Goal: Task Accomplishment & Management: Manage account settings

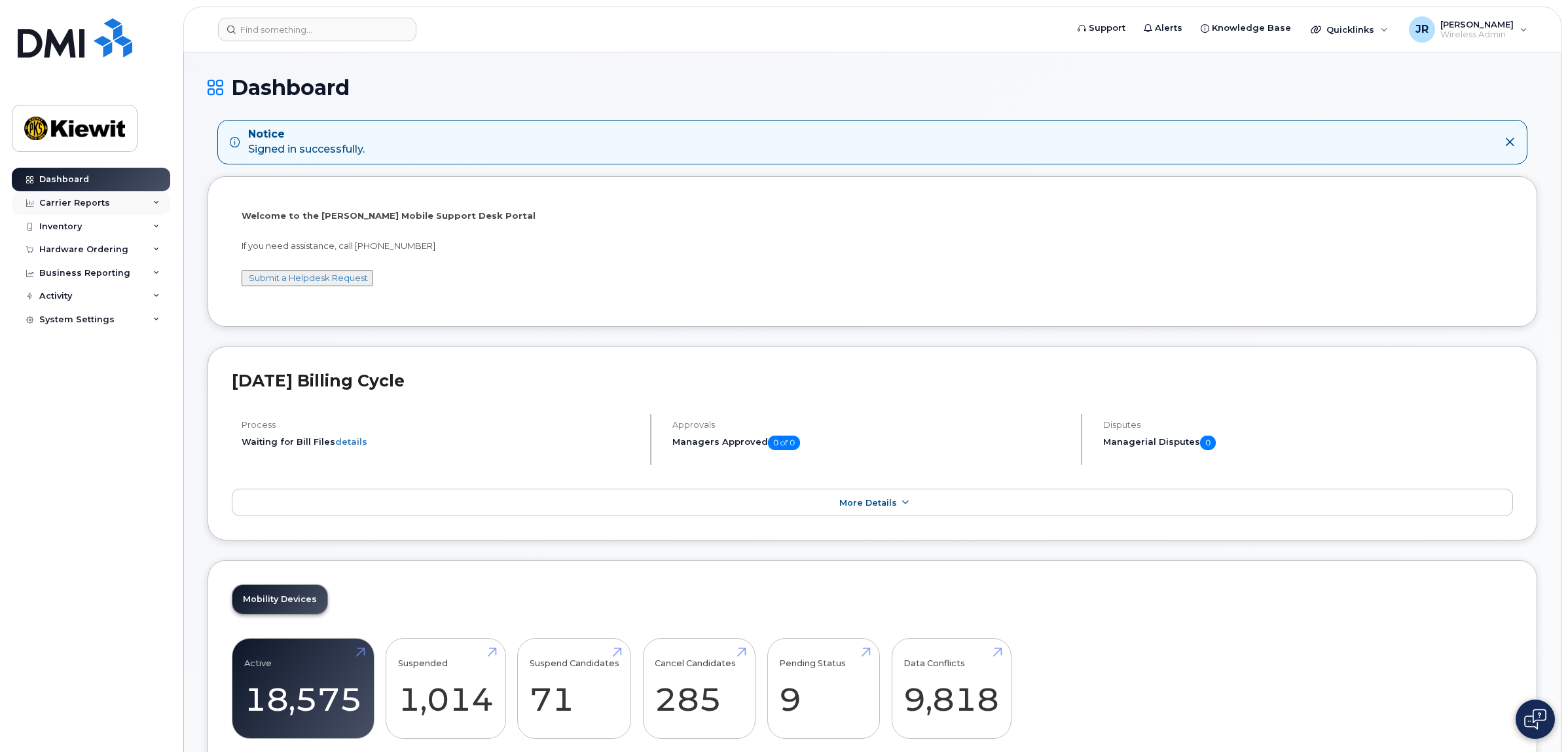
click at [118, 204] on div "Carrier Reports" at bounding box center [91, 202] width 158 height 23
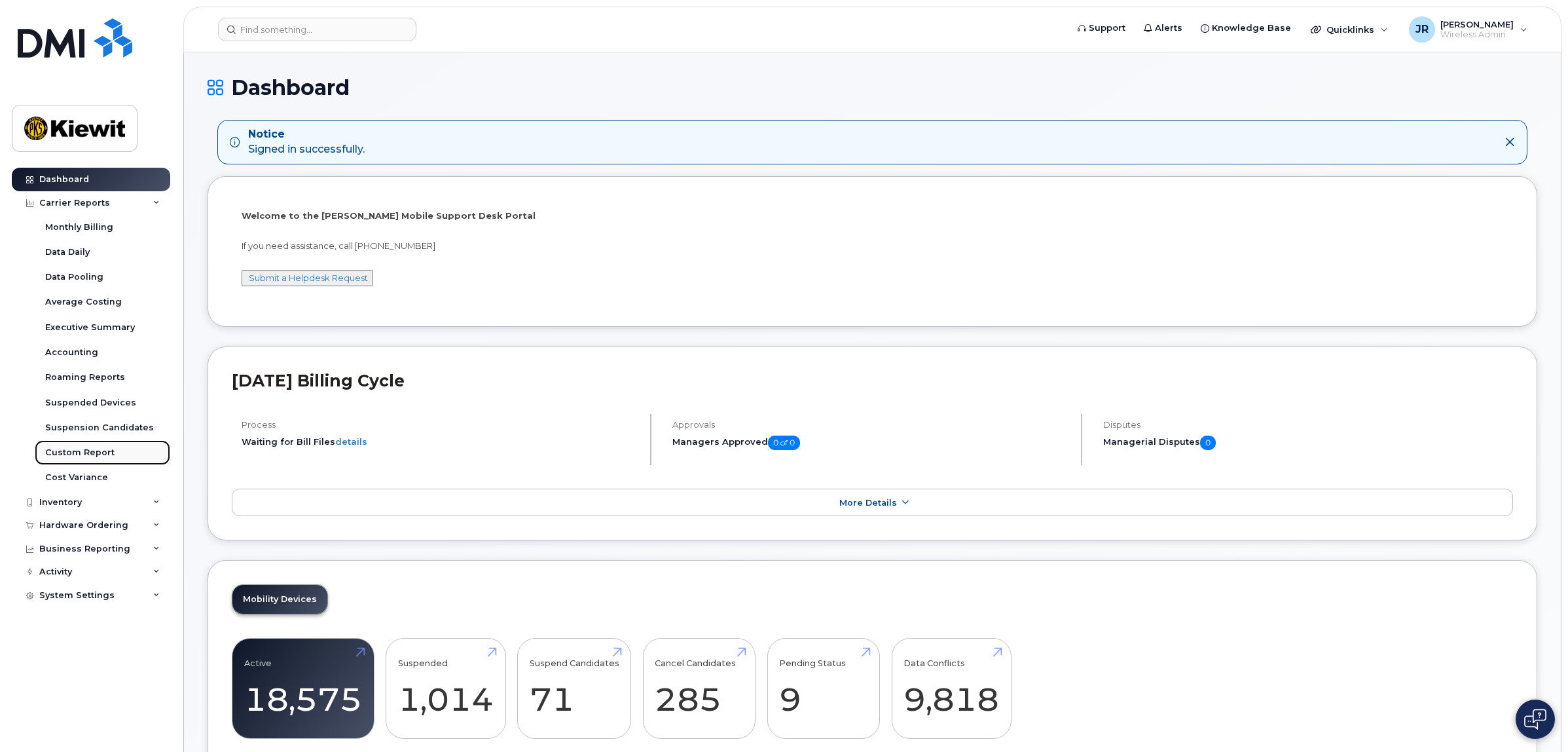
click at [107, 452] on div "Custom Report" at bounding box center [80, 452] width 69 height 12
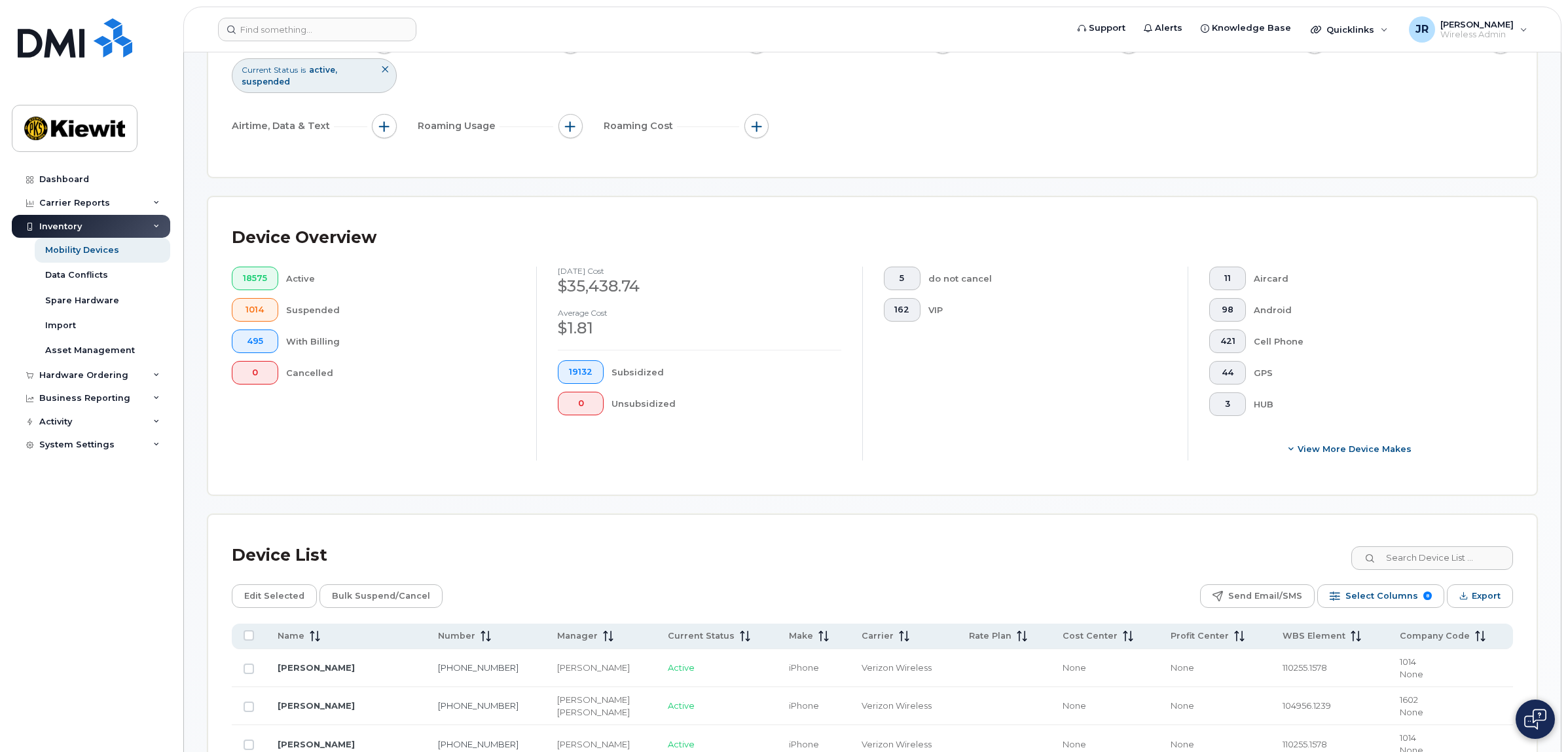
scroll to position [82, 0]
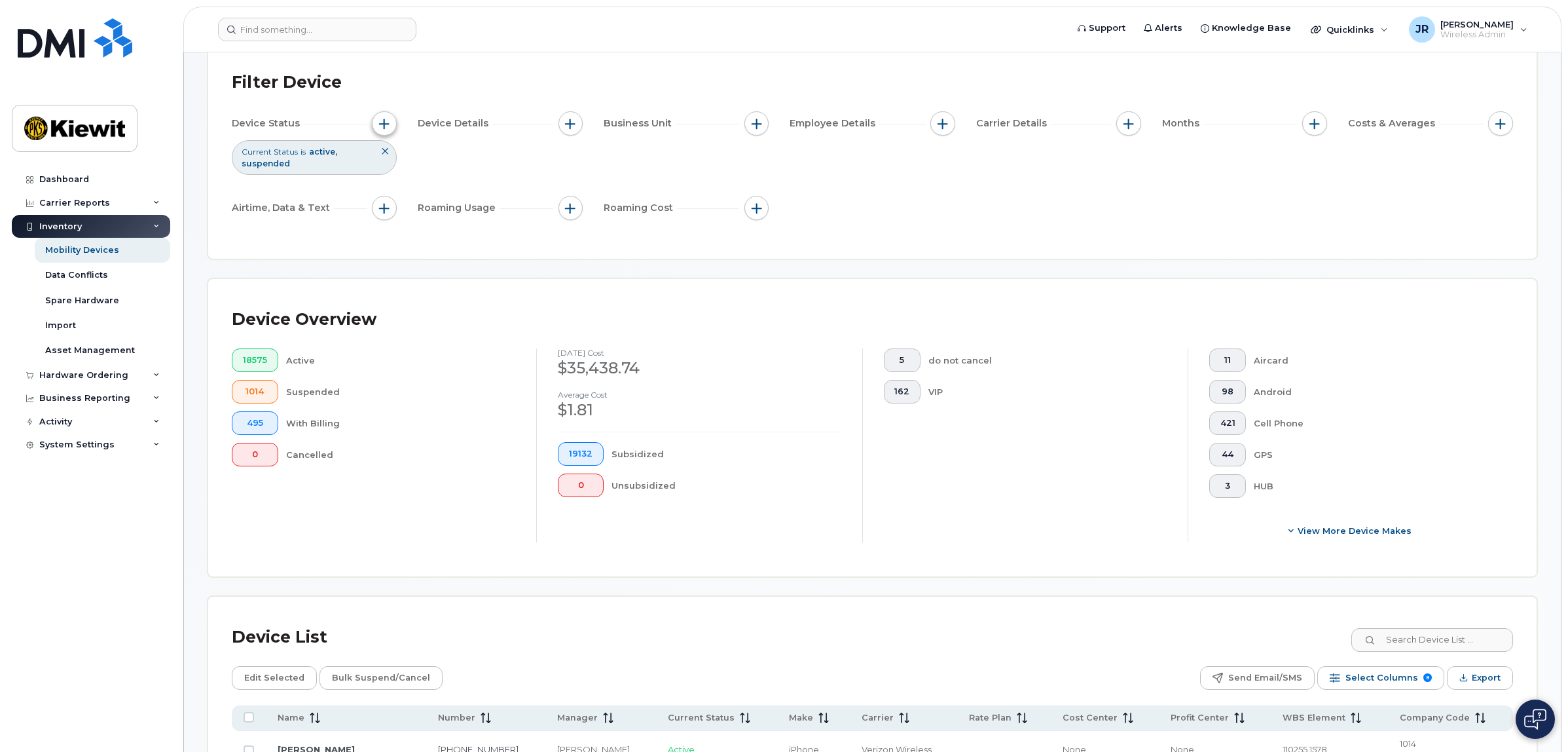
click at [384, 119] on span "button" at bounding box center [384, 124] width 10 height 10
click at [533, 190] on span at bounding box center [537, 188] width 10 height 10
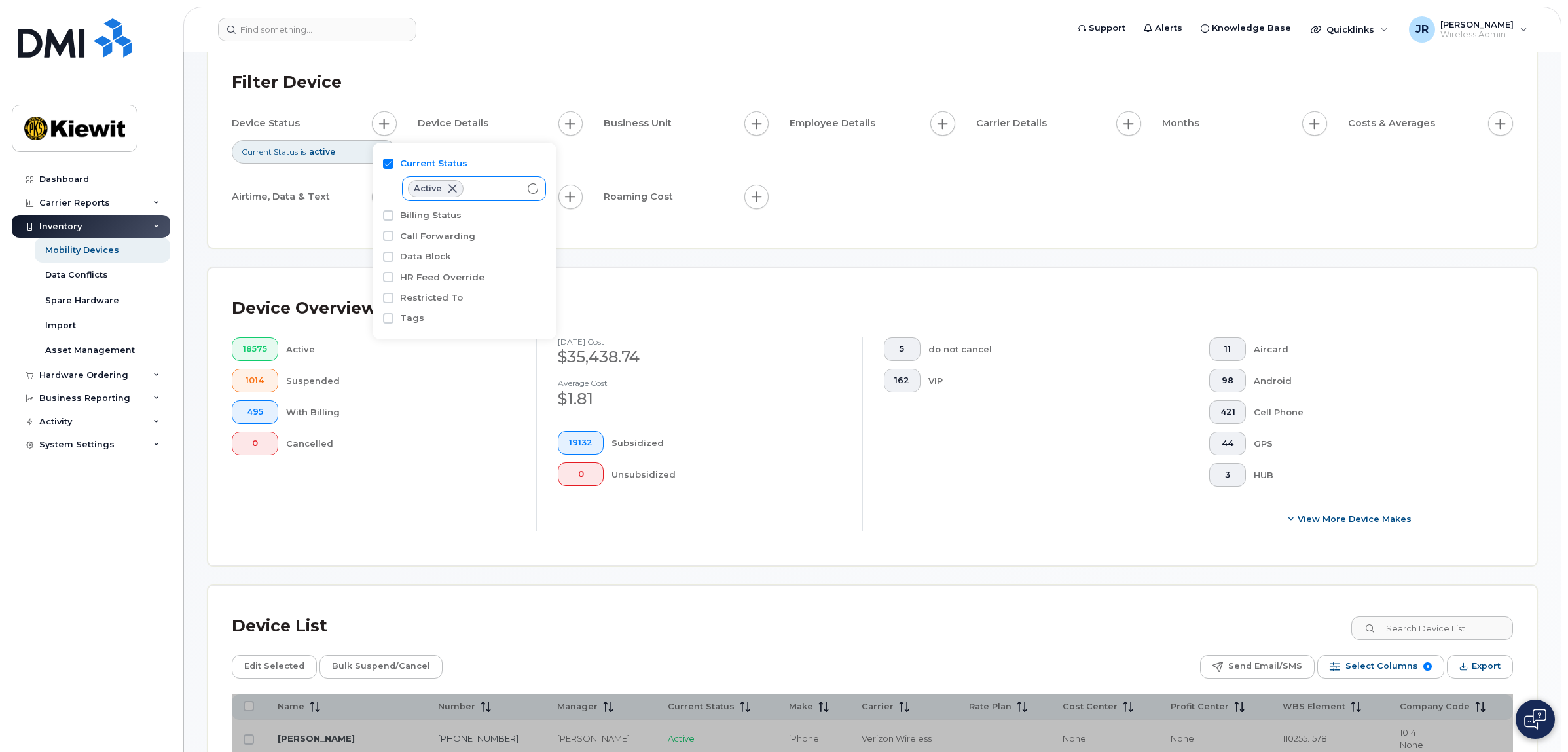
click at [914, 165] on div "Device Status Current Status is active Device Details Business Unit Employee De…" at bounding box center [872, 163] width 1281 height 103
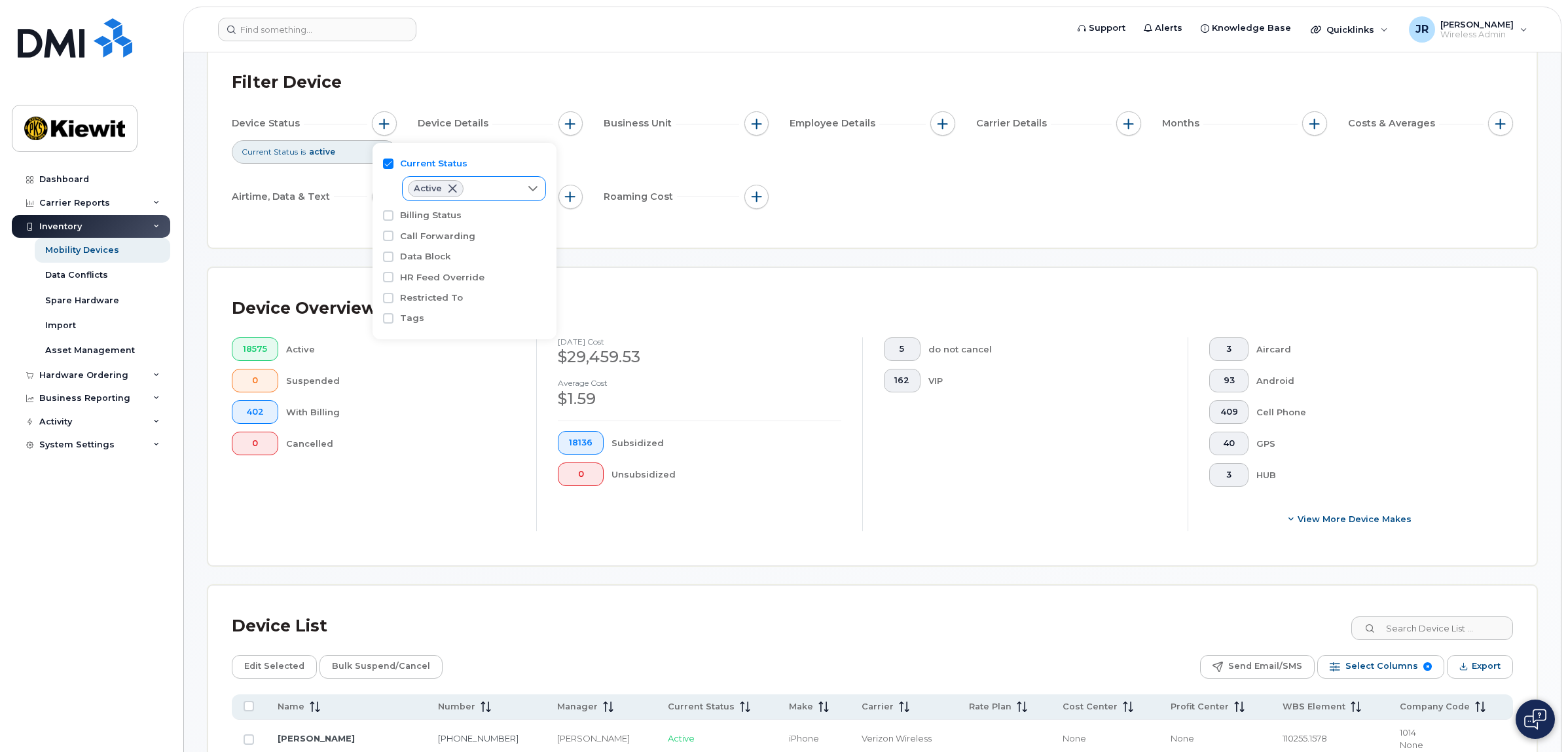
click at [1147, 226] on div "Filter Device Device Status Current Status is active Device Details Business Un…" at bounding box center [872, 145] width 1329 height 206
click at [947, 120] on span "button" at bounding box center [942, 124] width 10 height 10
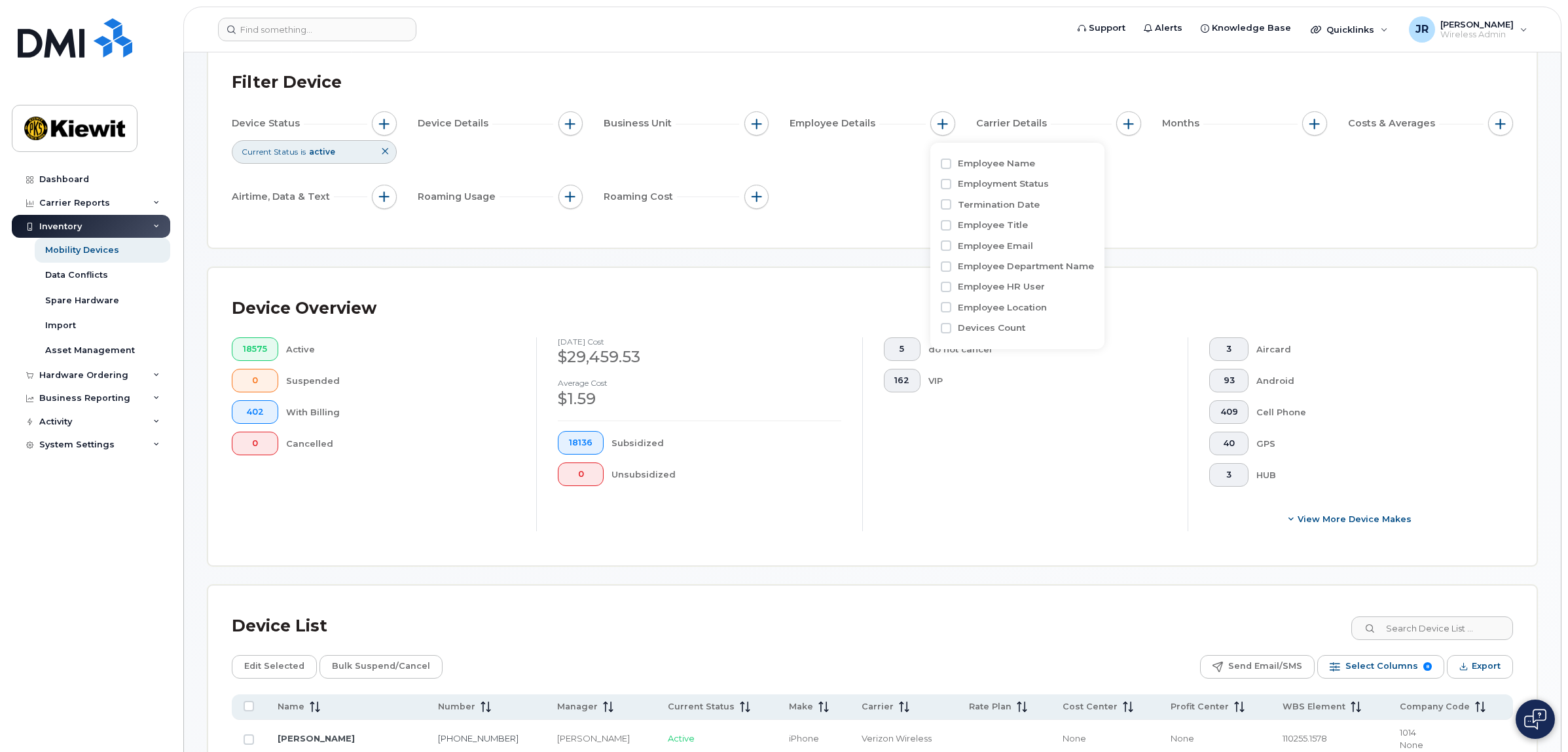
click at [1189, 175] on div "Device Status Current Status is active Device Details Business Unit Employee De…" at bounding box center [872, 163] width 1281 height 103
click at [764, 129] on button "button" at bounding box center [757, 124] width 25 height 25
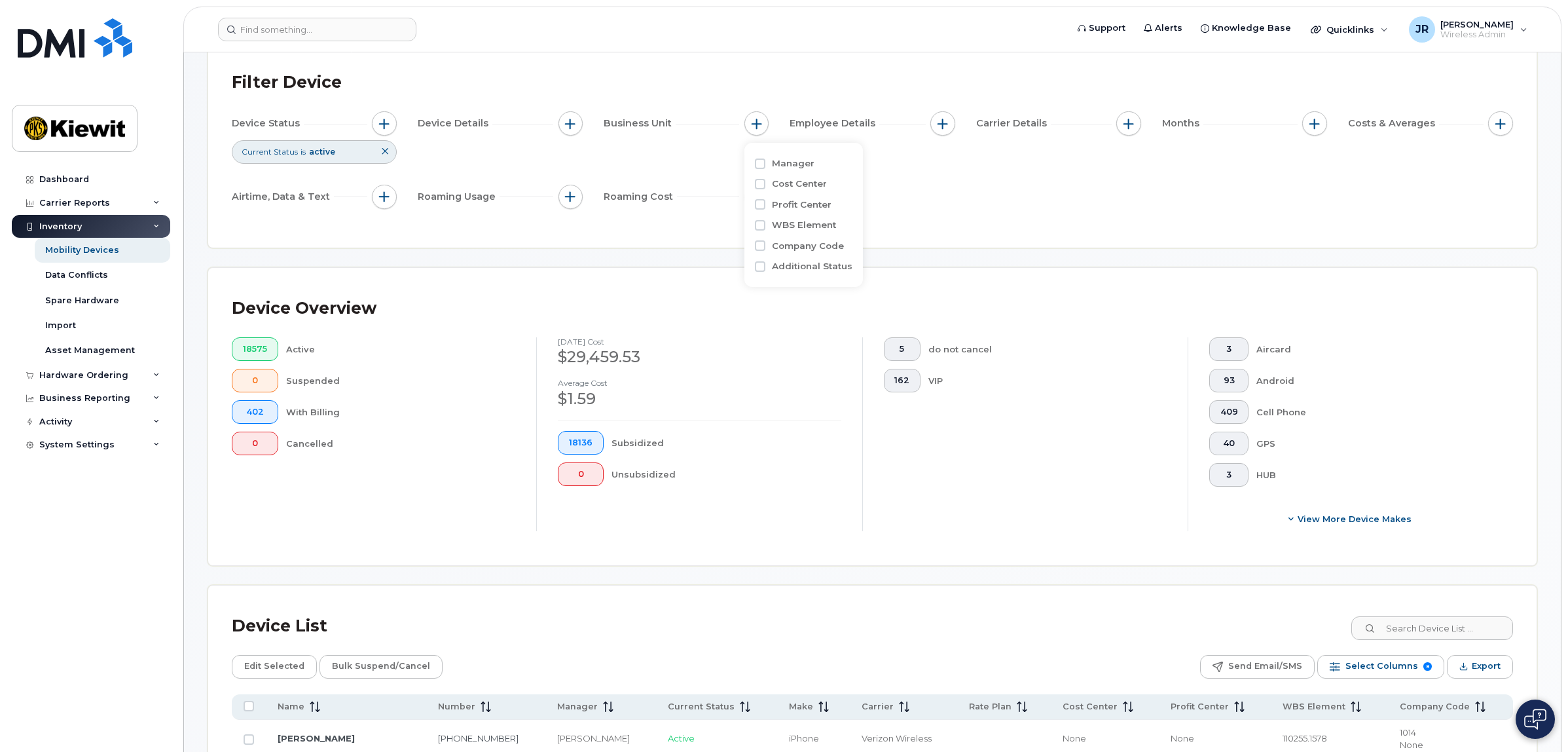
click at [774, 224] on label "WBS Element" at bounding box center [804, 224] width 64 height 12
click at [766, 224] on input "WBS Element" at bounding box center [760, 225] width 10 height 10
checkbox input "true"
click at [859, 253] on span "is" at bounding box center [831, 251] width 113 height 23
click at [828, 326] on li "contains" at bounding box center [836, 332] width 125 height 23
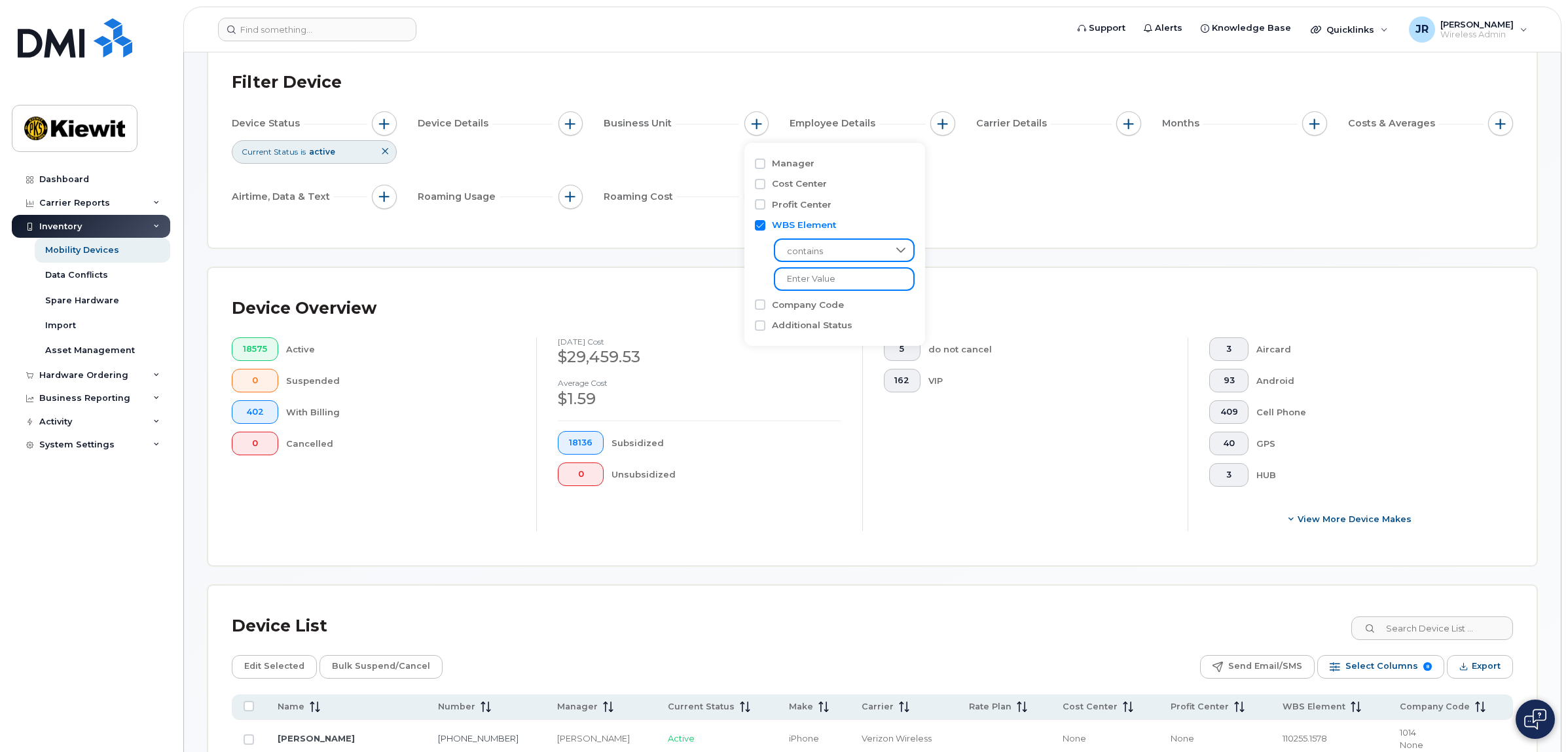
click at [835, 280] on input "text" at bounding box center [844, 279] width 141 height 23
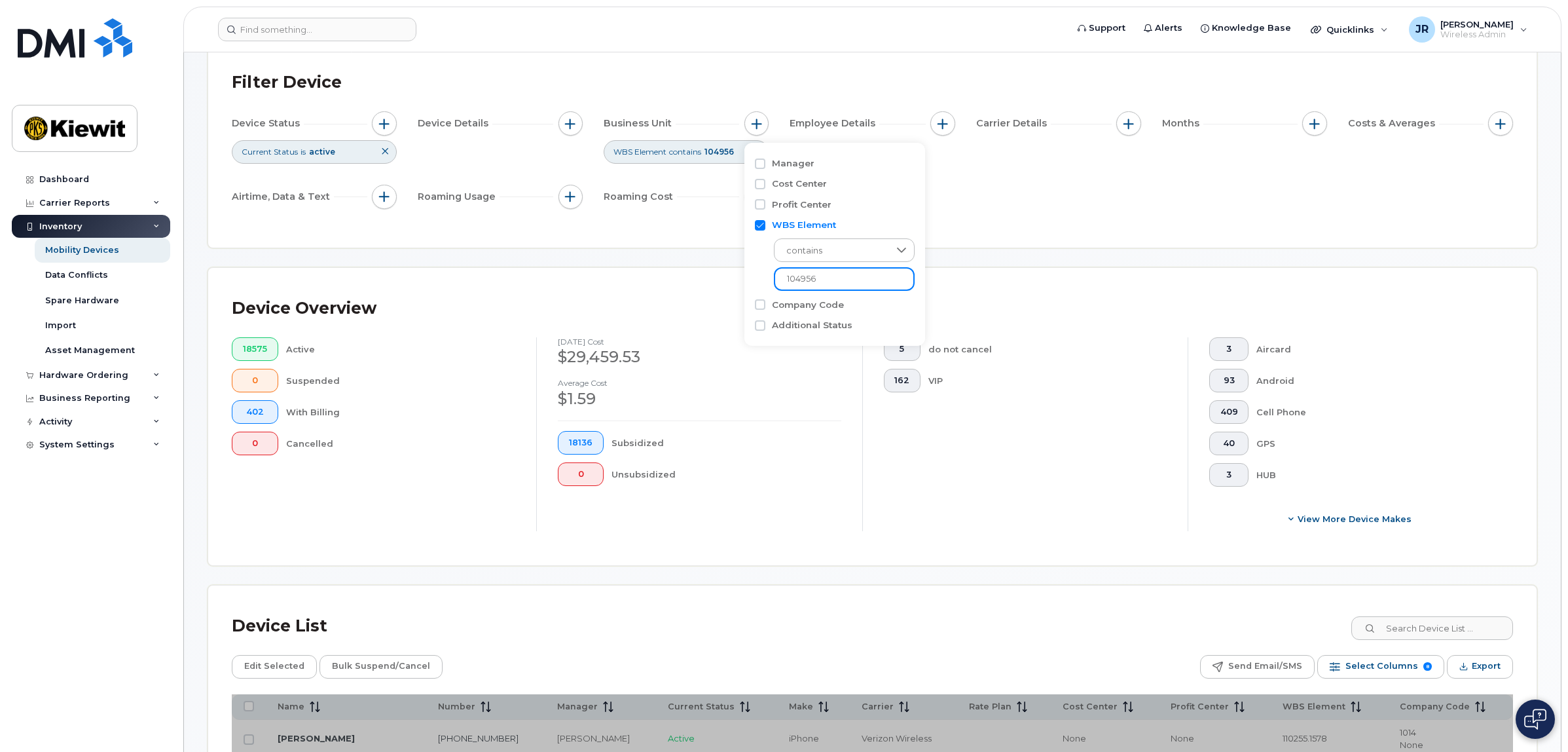
type input "104956"
click at [1032, 175] on div "Device Status Current Status is active Device Details Business Unit WBS Element…" at bounding box center [872, 163] width 1281 height 103
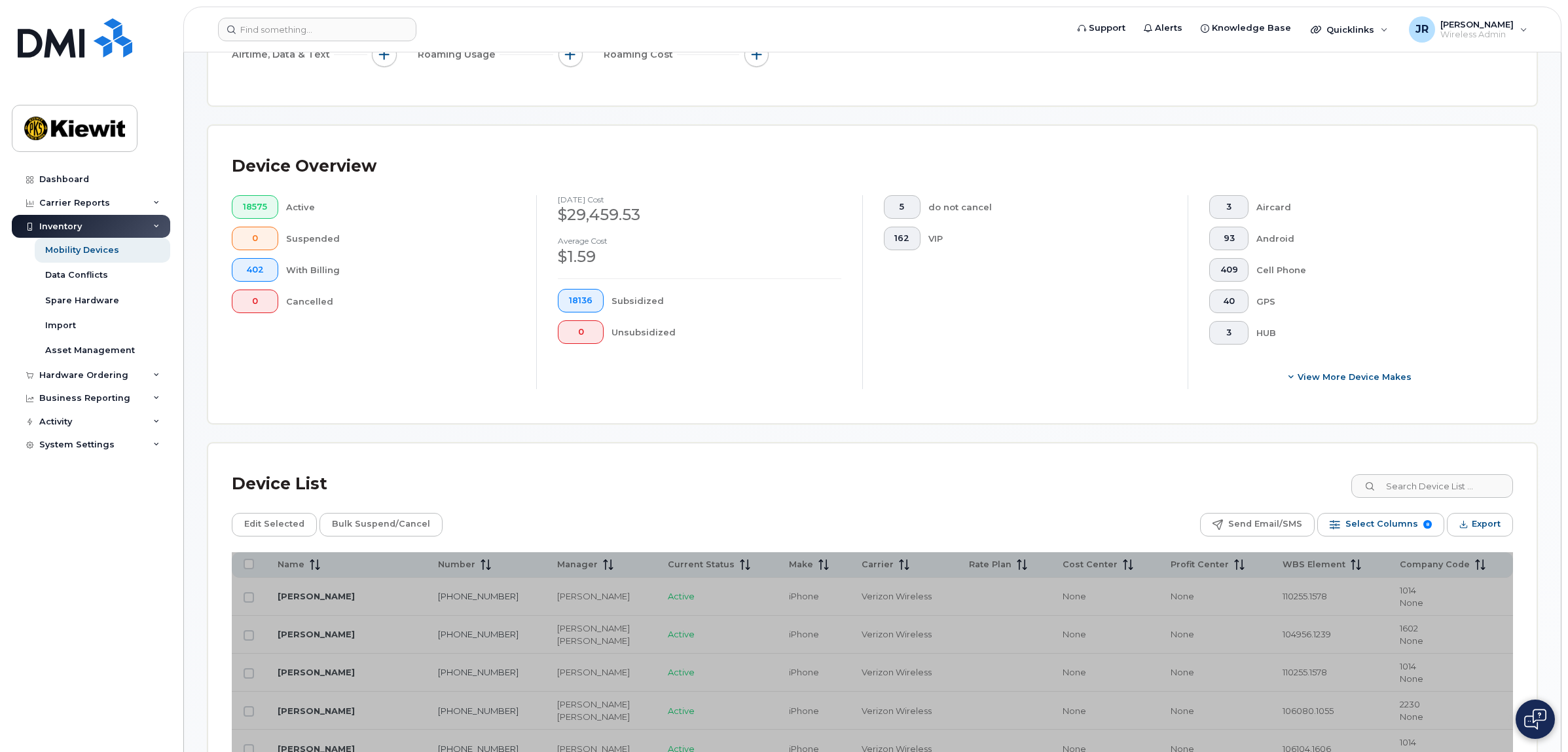
scroll to position [246, 0]
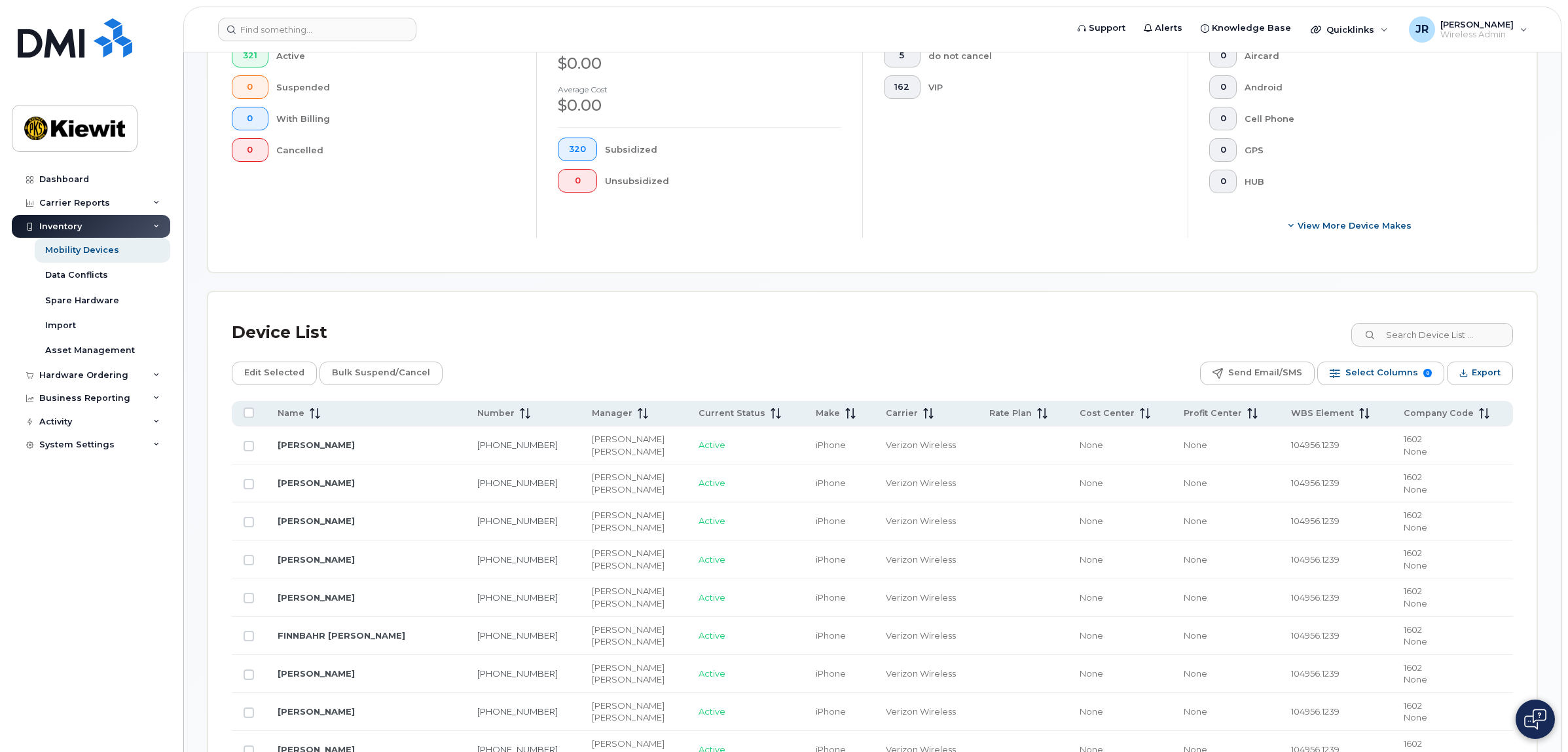
scroll to position [364, 0]
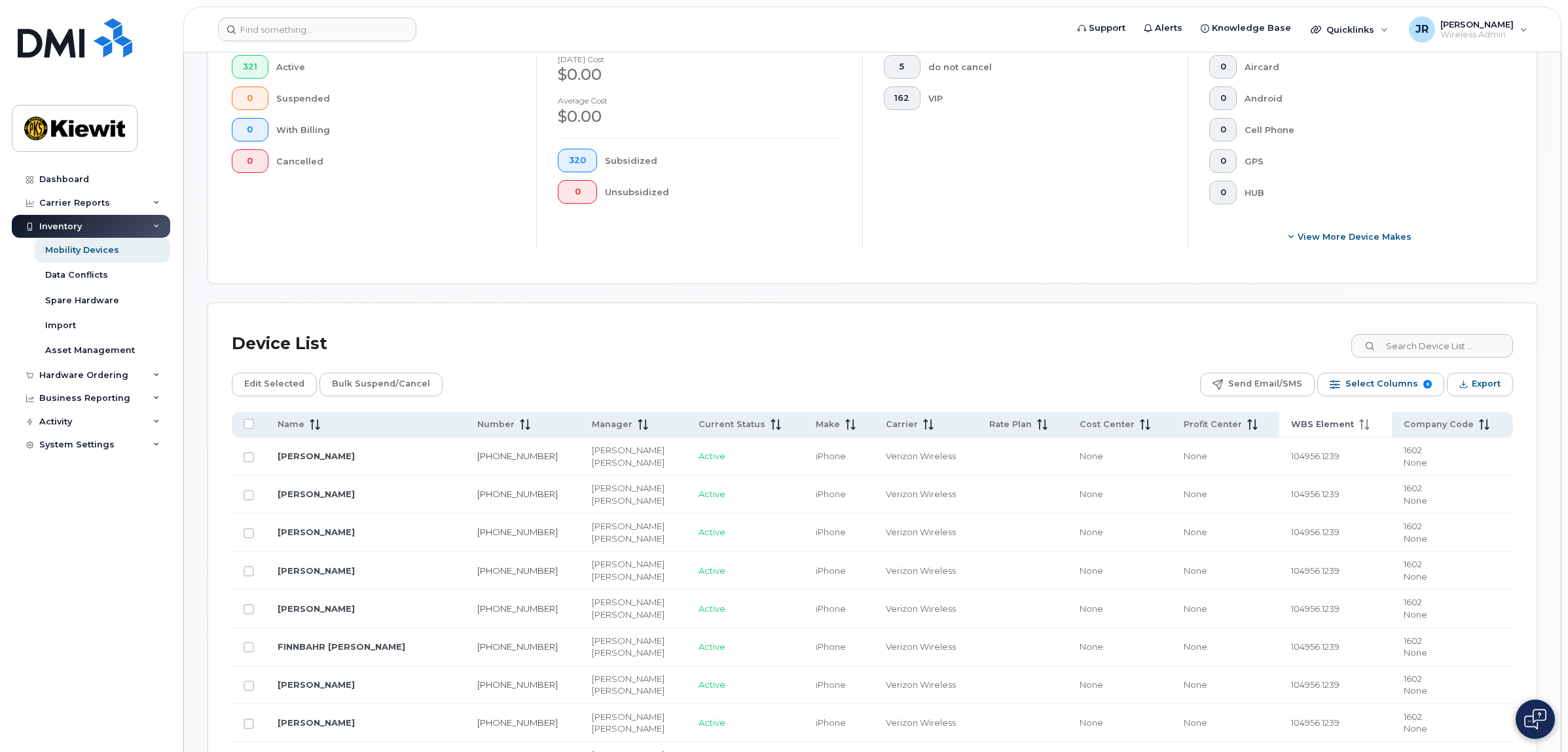
click at [1328, 419] on span "WBS Element" at bounding box center [1322, 424] width 63 height 12
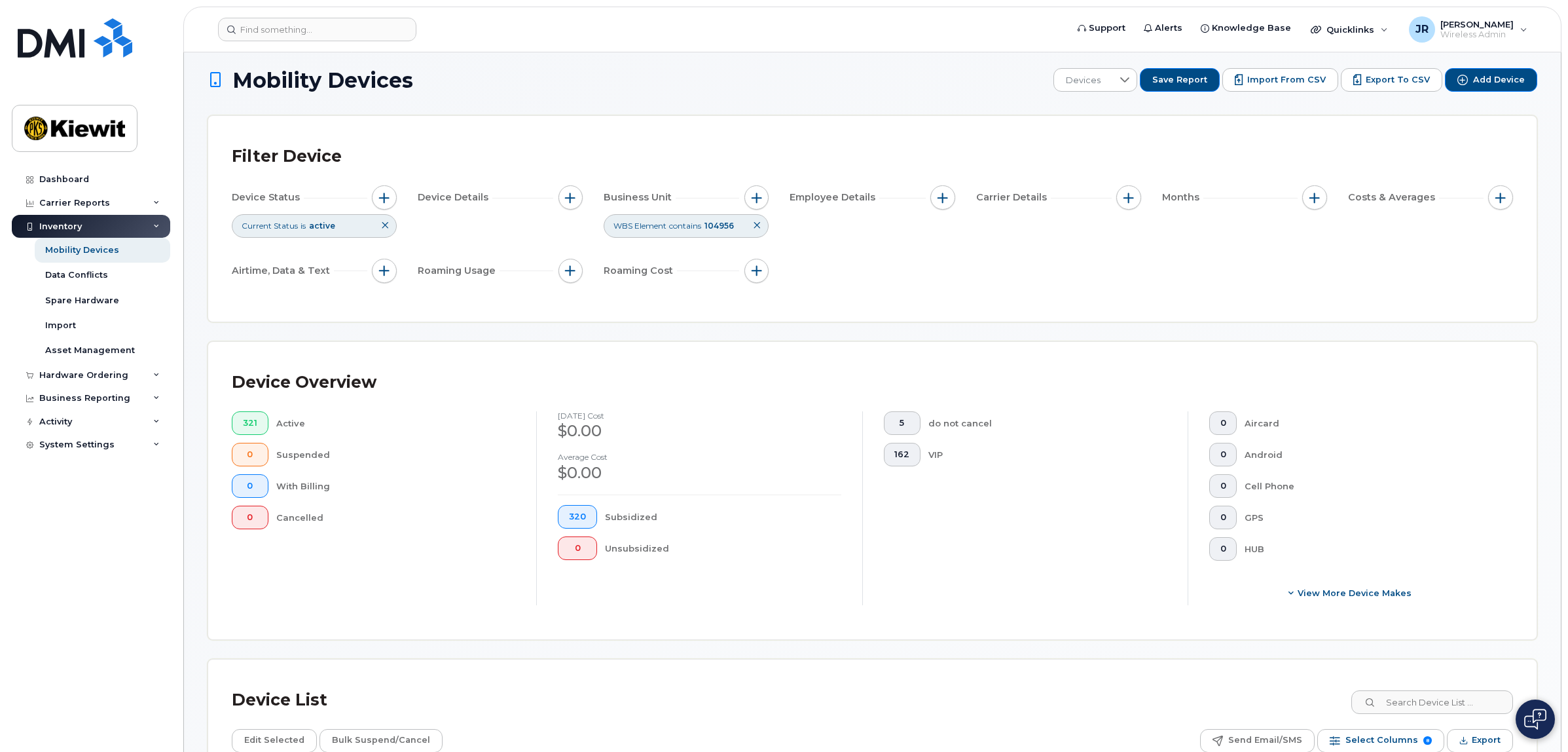
scroll to position [0, 0]
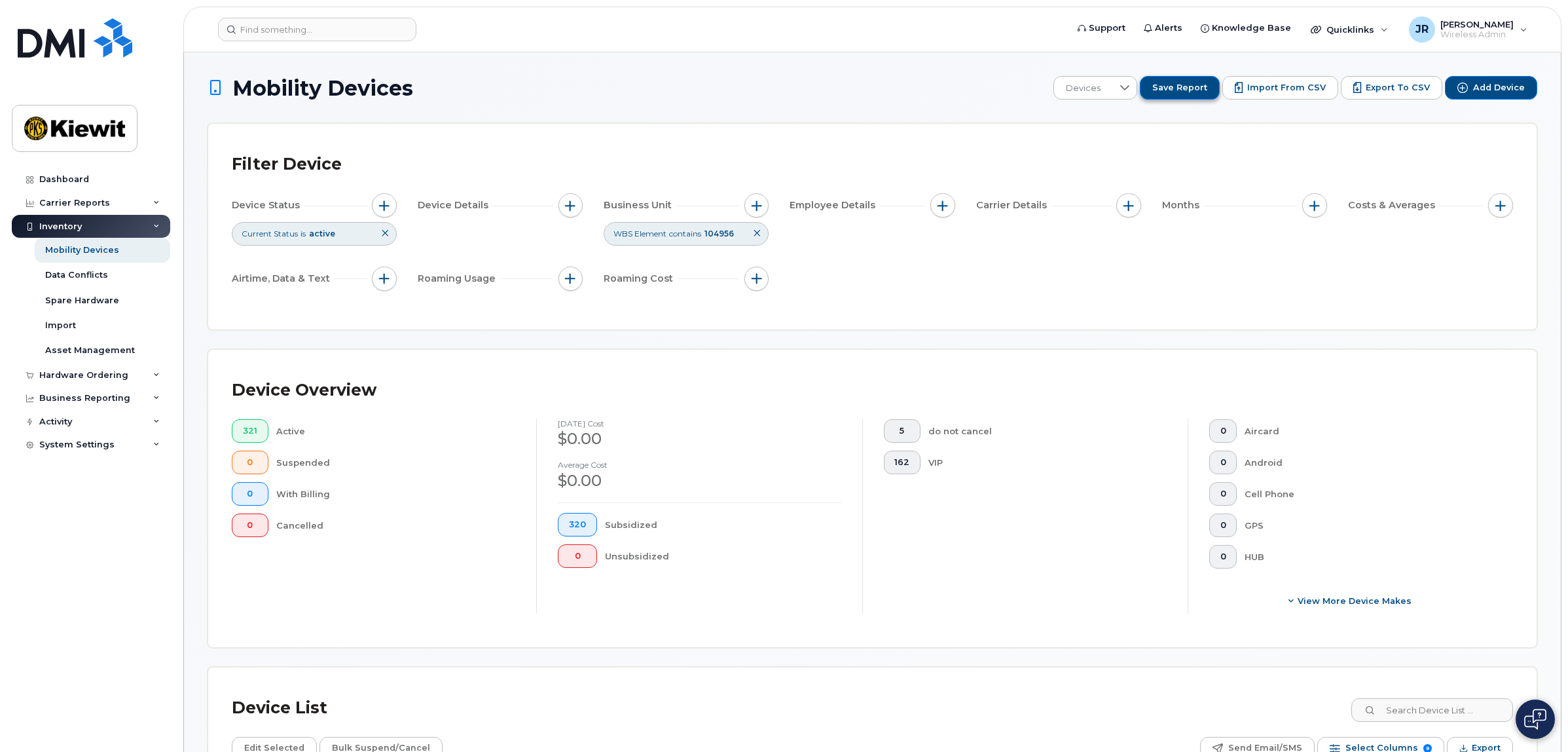
click at [1196, 89] on span "Save Report" at bounding box center [1180, 88] width 55 height 12
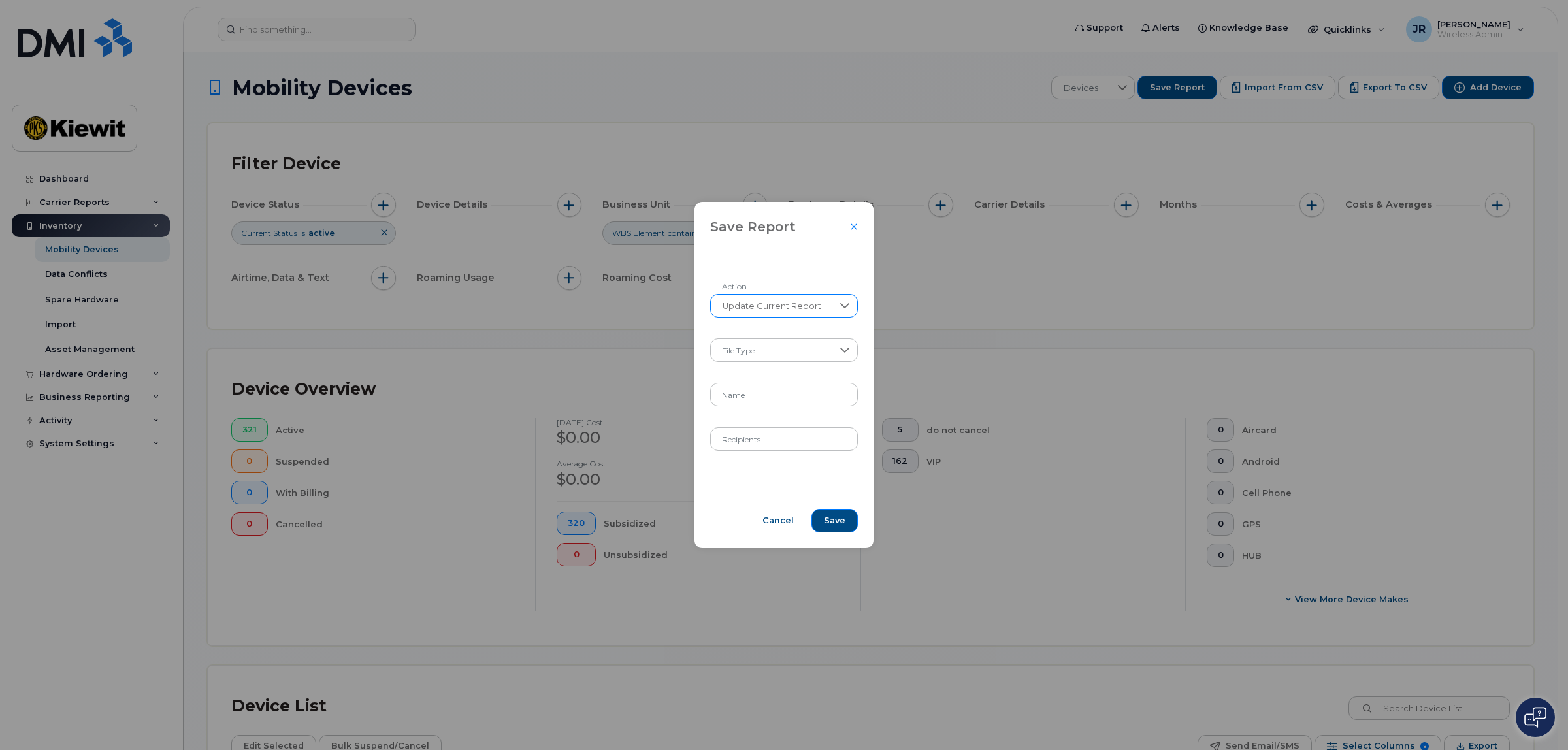
click at [837, 302] on div at bounding box center [845, 306] width 25 height 22
click at [786, 518] on span "Cancel" at bounding box center [778, 520] width 31 height 12
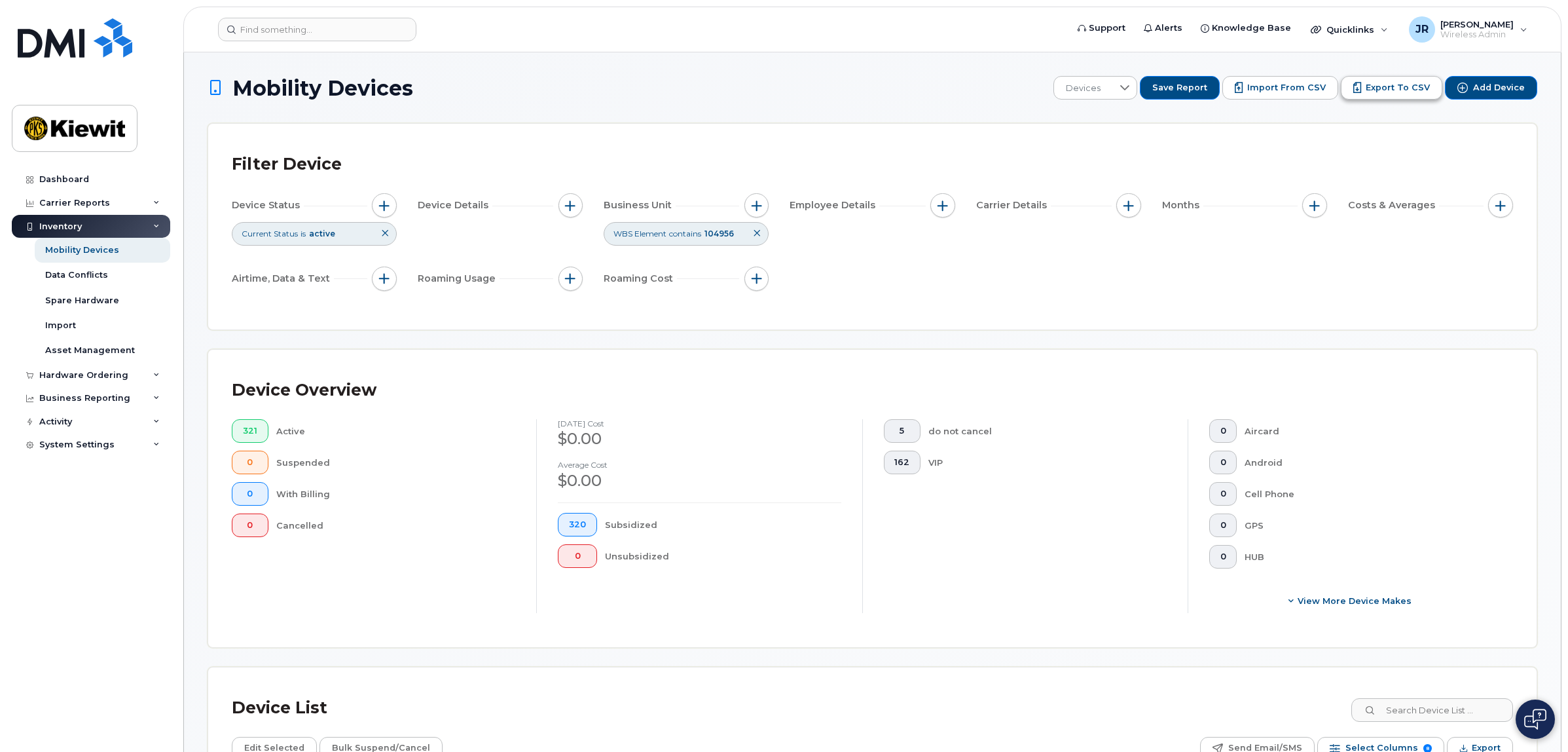
click at [1380, 92] on span "Export to CSV" at bounding box center [1398, 88] width 64 height 12
click at [983, 306] on div "Filter Device Device Status Current Status is active Device Details Business Un…" at bounding box center [872, 227] width 1329 height 206
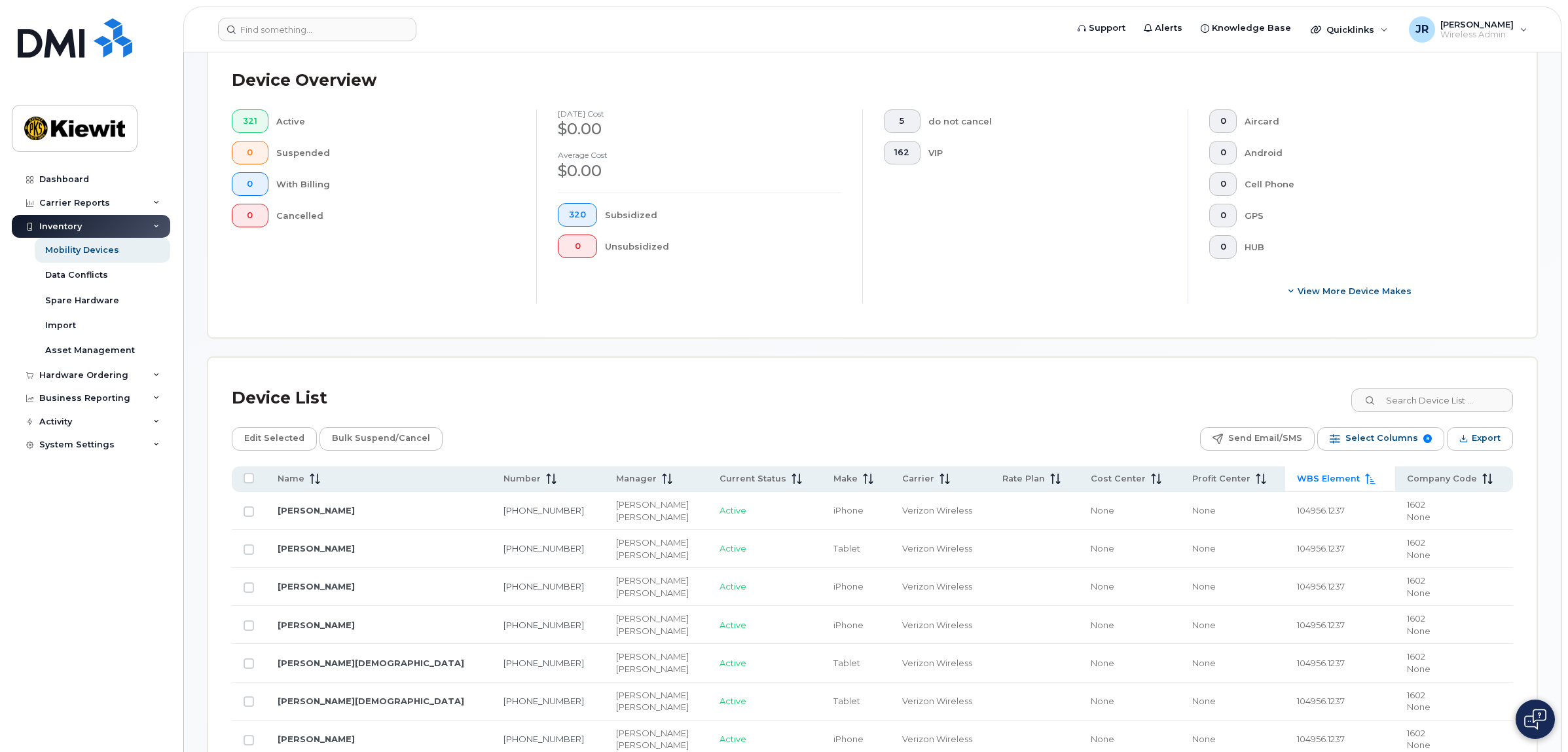
scroll to position [328, 0]
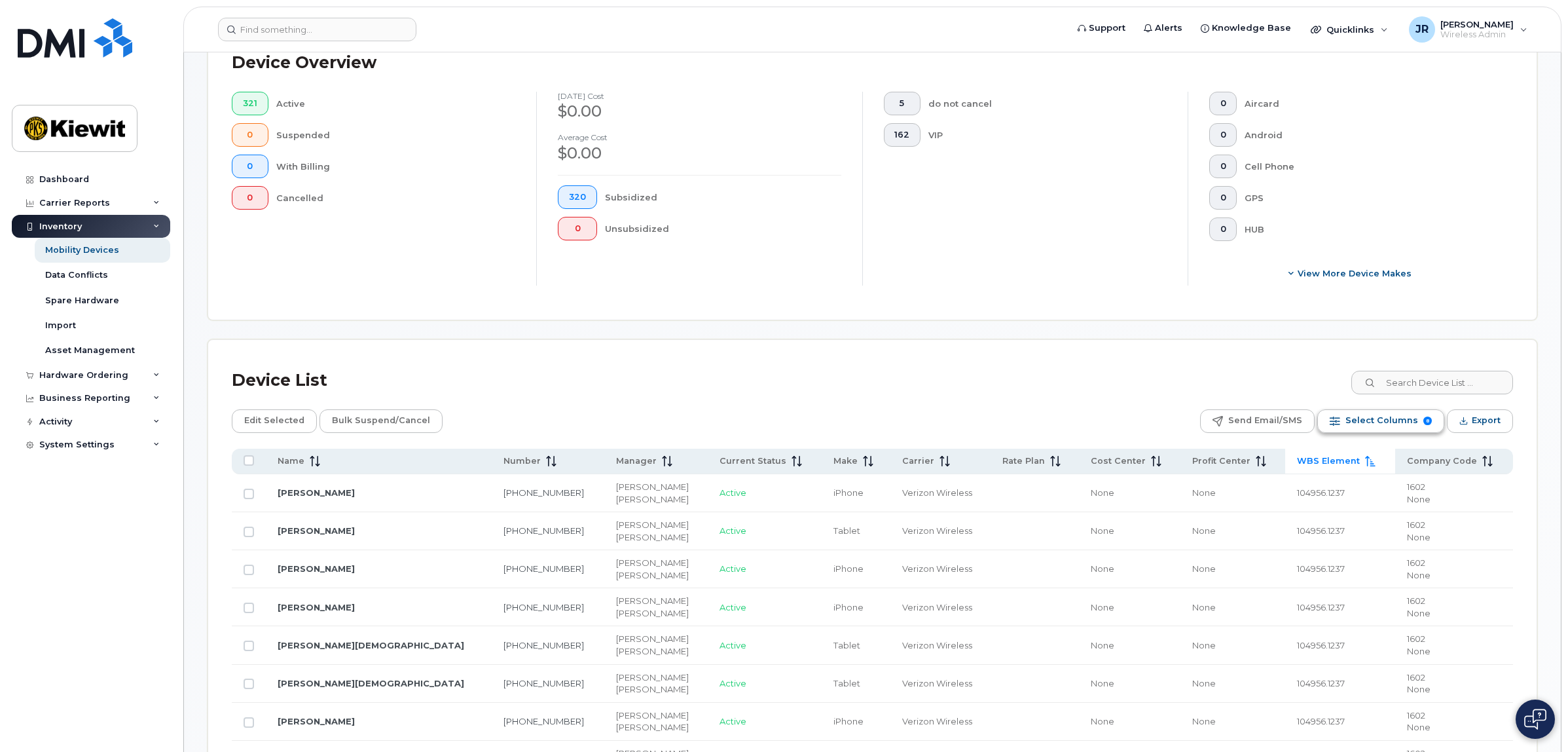
click at [1394, 413] on span "Select Columns" at bounding box center [1382, 420] width 72 height 19
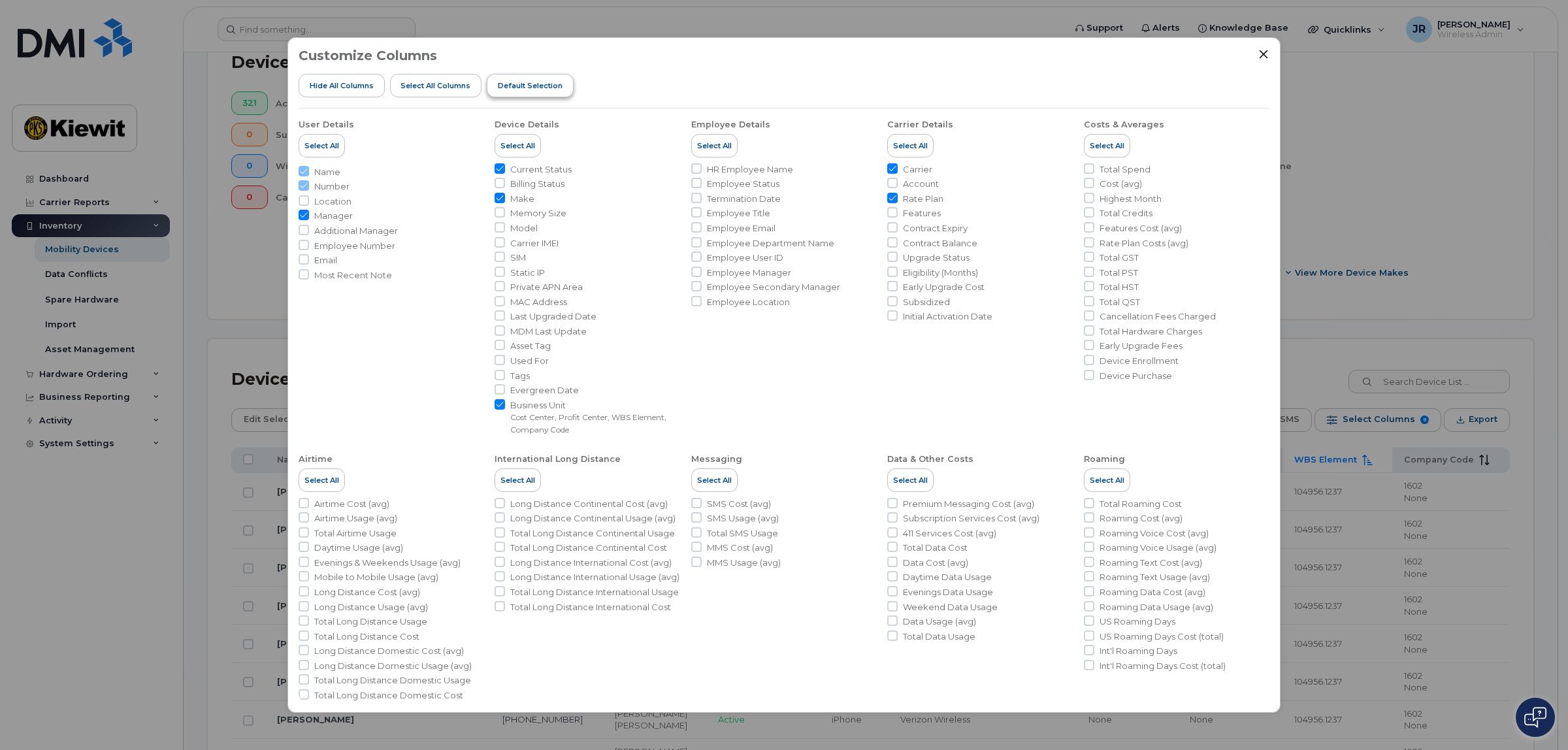
click at [540, 74] on button "Default Selection" at bounding box center [530, 85] width 87 height 23
click at [1265, 54] on icon "Close" at bounding box center [1263, 54] width 10 height 10
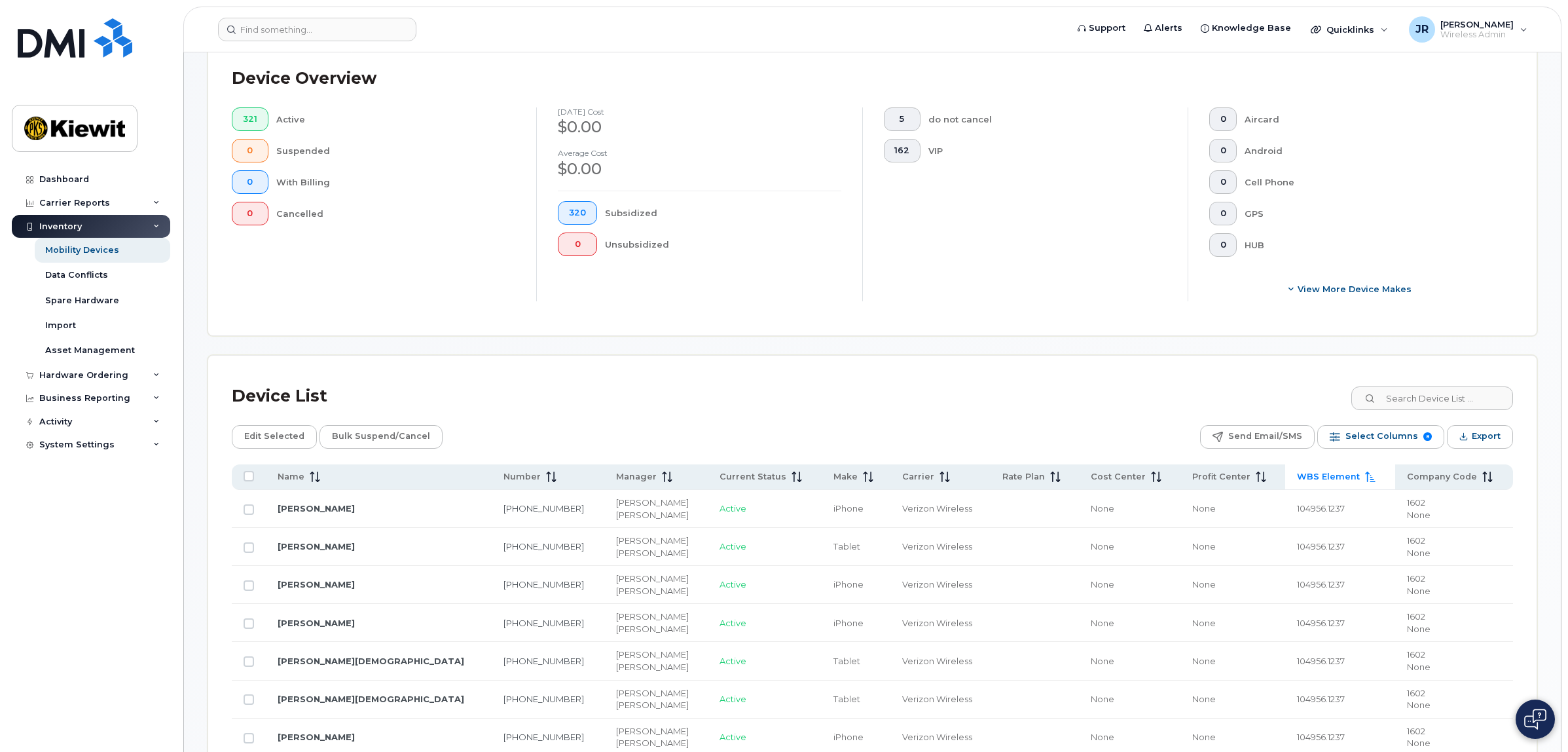
scroll to position [409, 0]
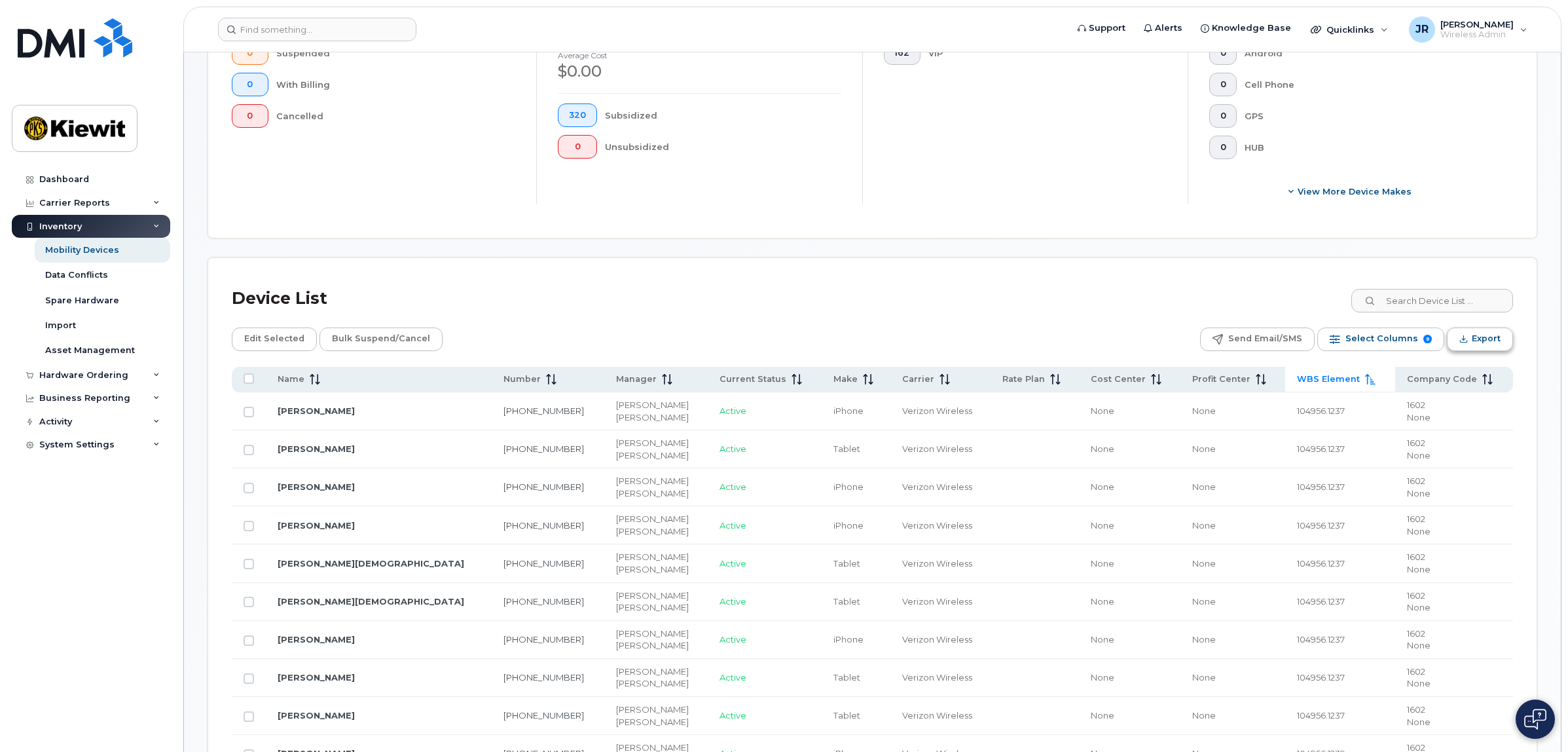
click at [1501, 338] on span "Export" at bounding box center [1486, 338] width 29 height 19
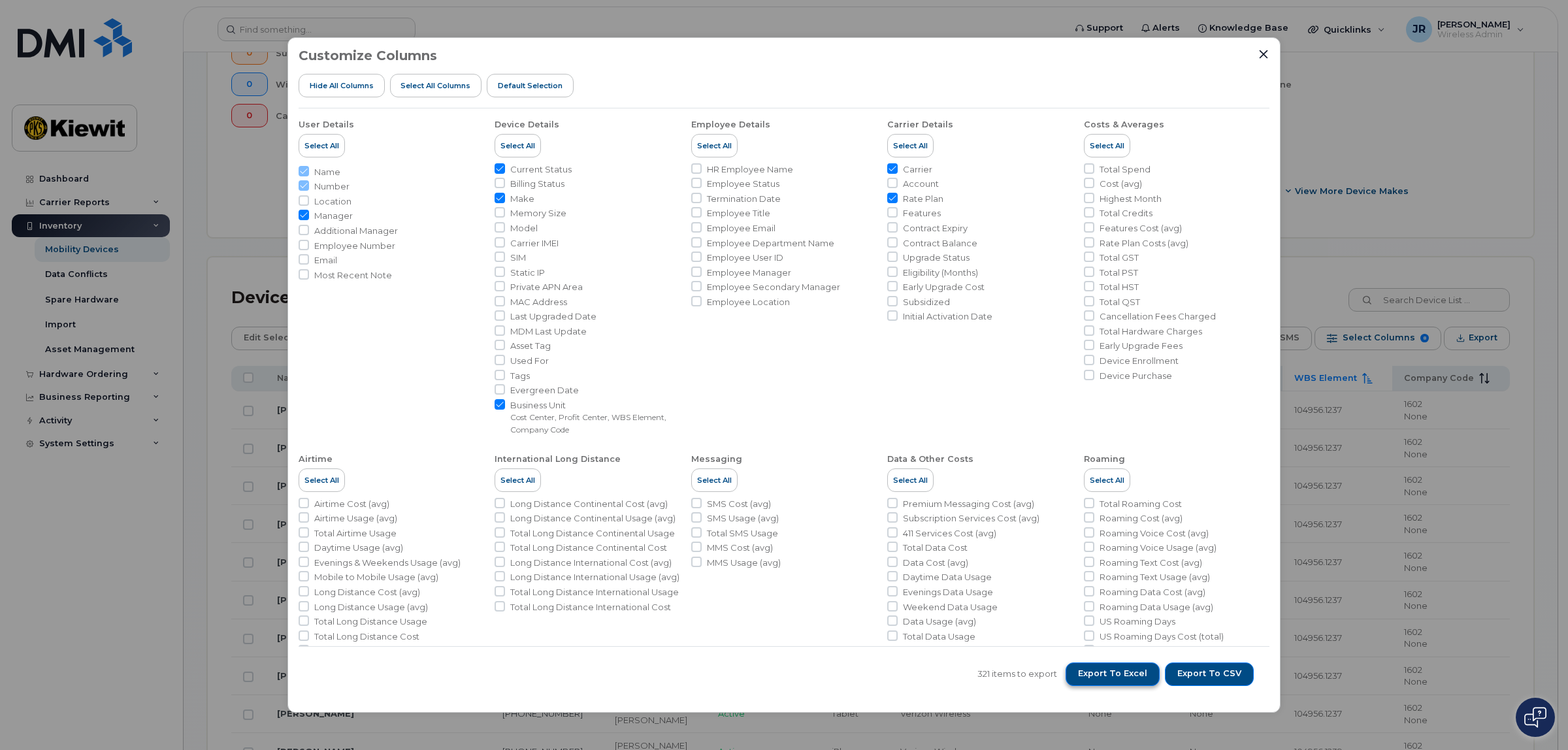
click at [1147, 676] on span "Export to Excel" at bounding box center [1113, 673] width 69 height 12
click at [961, 680] on div "321 items to export Export to Excel Export to CSV" at bounding box center [784, 673] width 971 height 55
click at [1243, 673] on button "Export to CSV" at bounding box center [1209, 674] width 89 height 23
click at [1264, 53] on icon "Close" at bounding box center [1263, 54] width 10 height 10
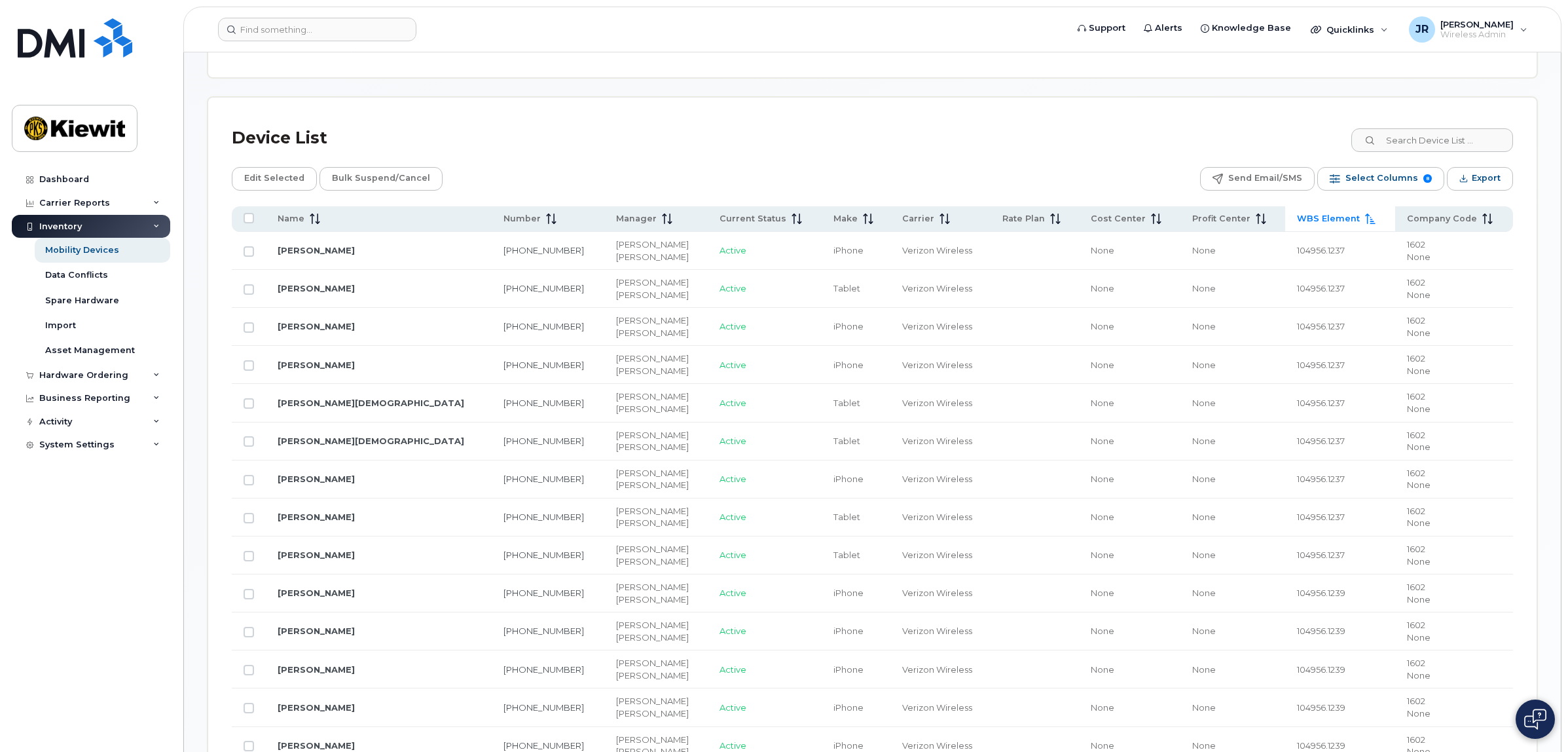
scroll to position [573, 0]
click at [1084, 168] on div "Edit Selected Bulk Suspend/Cancel Send Email/SMS Select Columns 8 Filter Refres…" at bounding box center [872, 175] width 1281 height 23
click at [1431, 141] on input at bounding box center [1431, 137] width 161 height 23
click at [239, 250] on td at bounding box center [249, 247] width 34 height 38
click at [244, 250] on input "Row Unselected" at bounding box center [248, 247] width 10 height 10
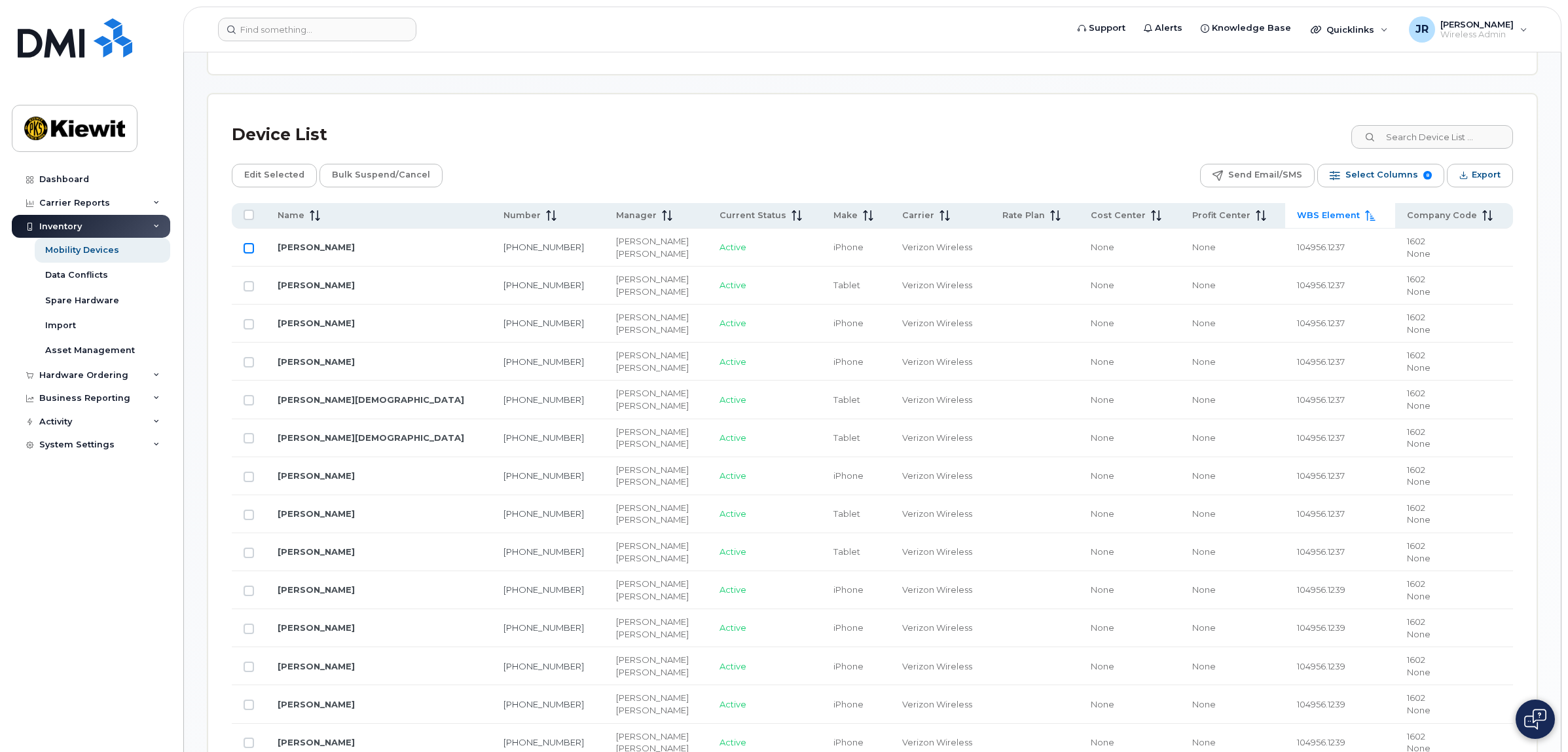
checkbox input "true"
click at [246, 325] on input "Row Unselected" at bounding box center [248, 324] width 10 height 10
checkbox input "true"
click at [250, 365] on input "Row Unselected" at bounding box center [248, 362] width 10 height 10
checkbox input "true"
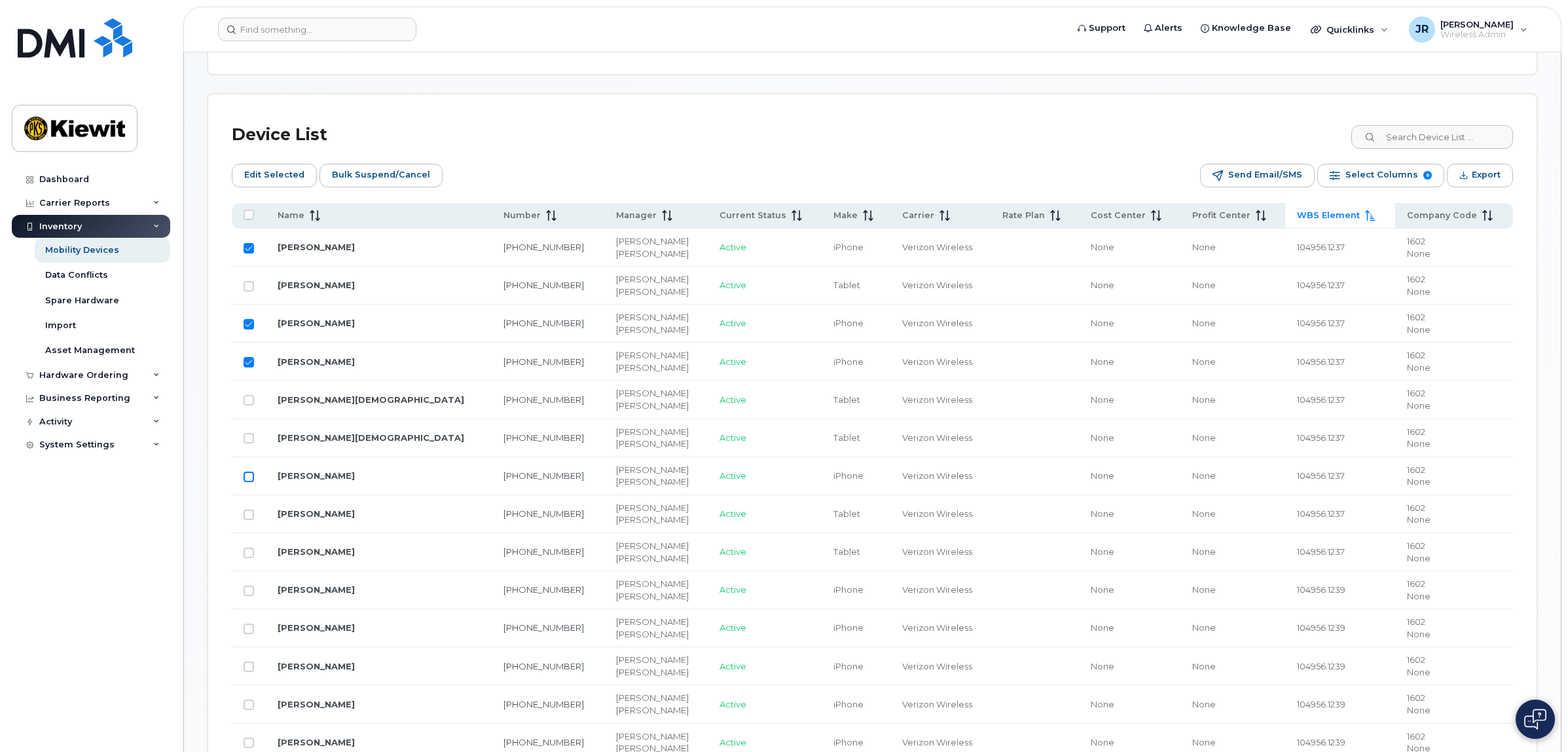
click at [244, 479] on input "Row Unselected" at bounding box center [248, 476] width 10 height 10
checkbox input "true"
click at [286, 175] on span "Edit Selected" at bounding box center [274, 174] width 60 height 19
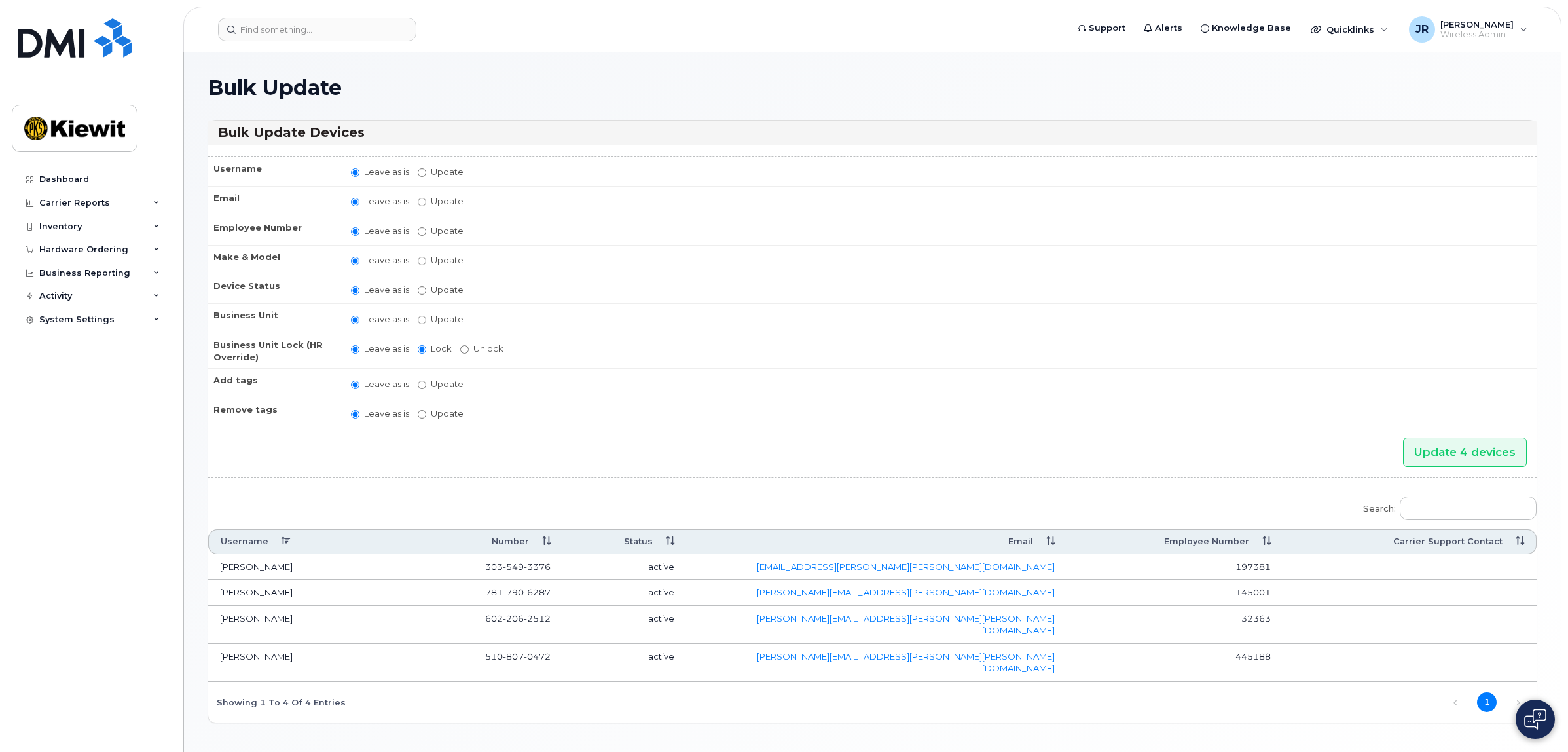
click at [430, 319] on label "Update" at bounding box center [440, 319] width 46 height 12
click at [427, 319] on input "Update" at bounding box center [422, 320] width 9 height 9
radio input "true"
radio input "false"
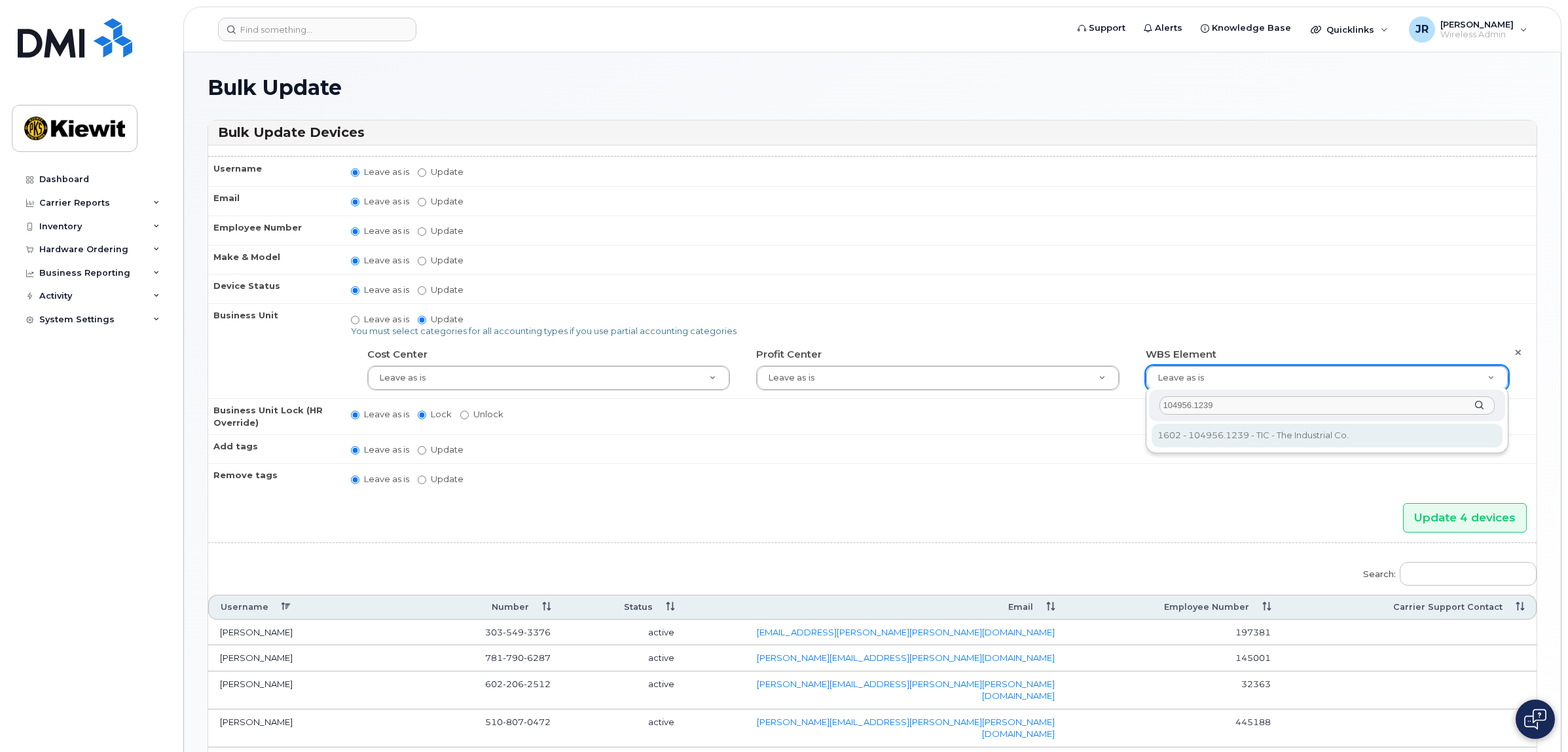
type input "104956.1239"
type input "30126663"
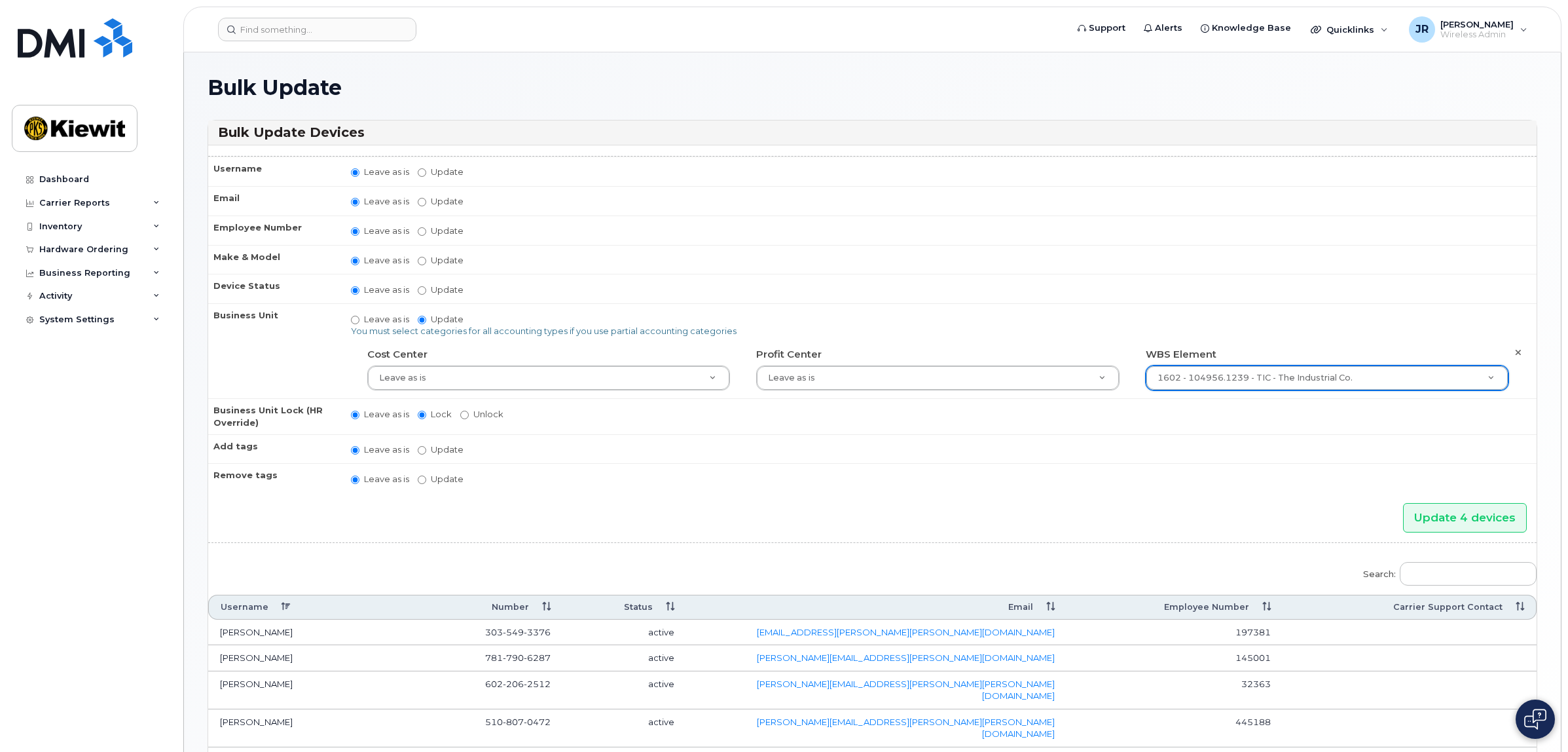
click at [1276, 439] on td "Leave as is Update No matches found do not block data do not cancel do not rede…" at bounding box center [937, 448] width 1198 height 30
click at [1454, 513] on input "Update 4 devices" at bounding box center [1465, 517] width 124 height 30
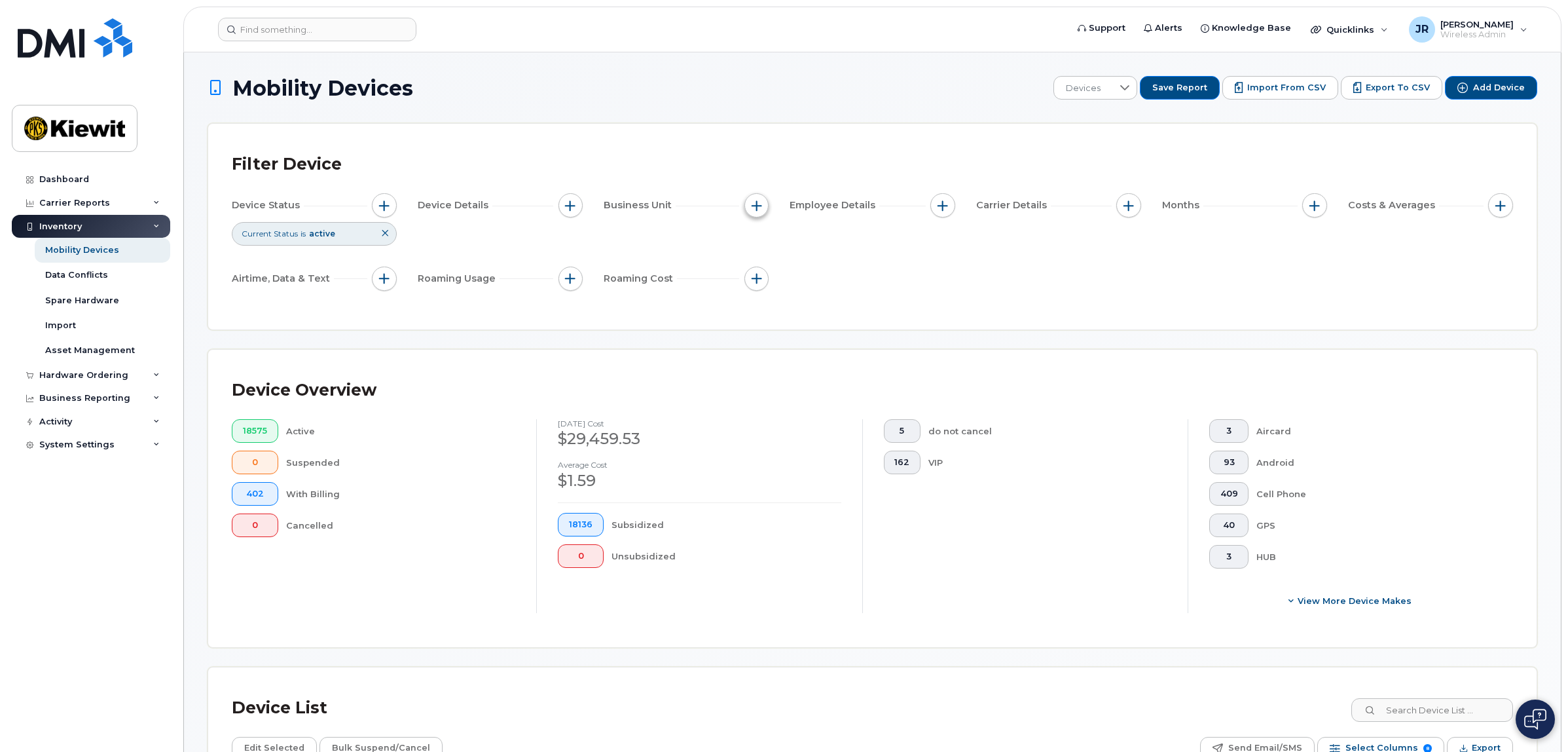
click at [750, 211] on button "button" at bounding box center [757, 205] width 25 height 25
click at [788, 304] on label "WBS Element" at bounding box center [804, 306] width 64 height 12
click at [766, 304] on input "WBS Element" at bounding box center [760, 307] width 10 height 10
checkbox input "true"
click at [833, 333] on span "is" at bounding box center [831, 333] width 112 height 23
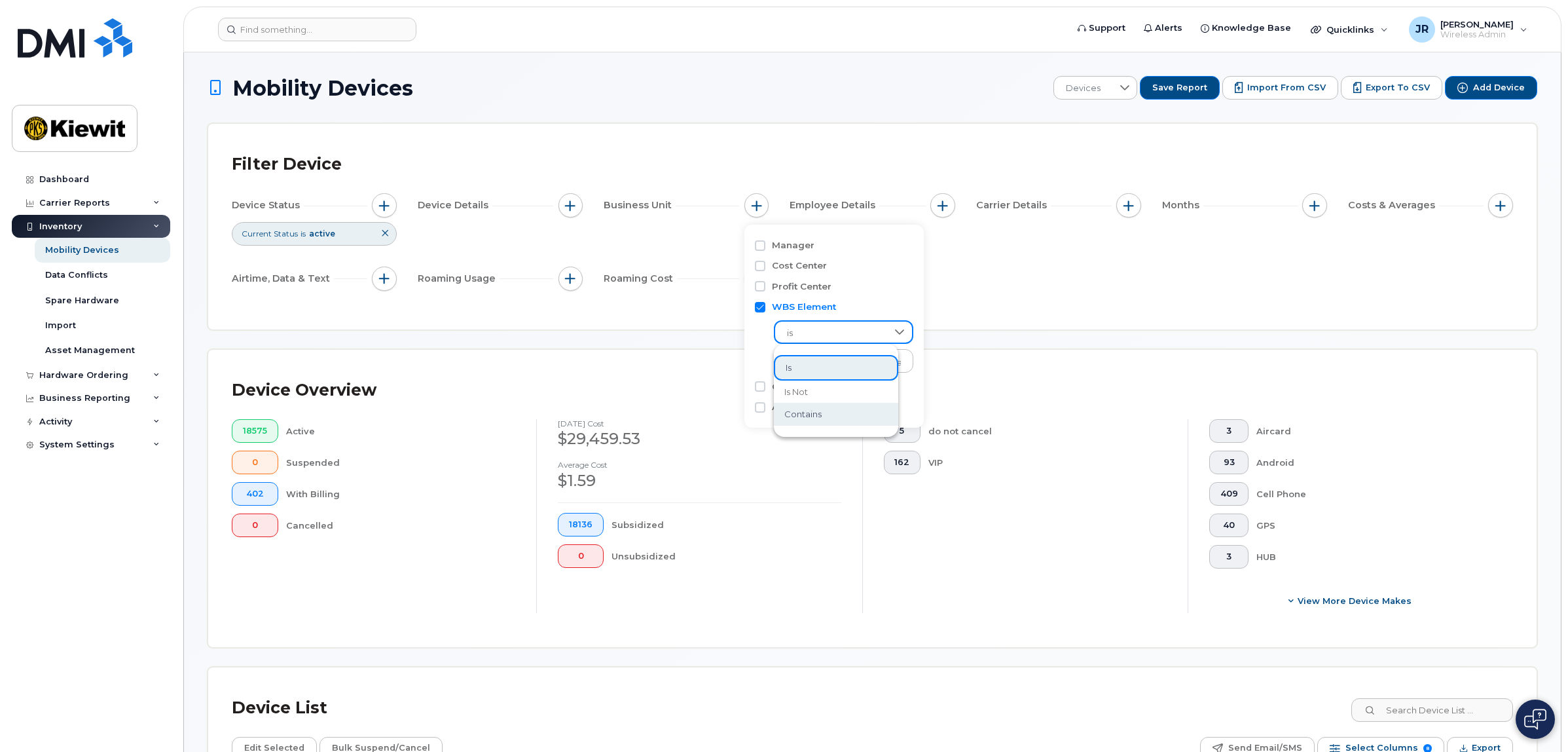
click at [820, 409] on span "contains" at bounding box center [803, 414] width 37 height 12
click at [831, 362] on input "text" at bounding box center [844, 360] width 141 height 23
type input "104956"
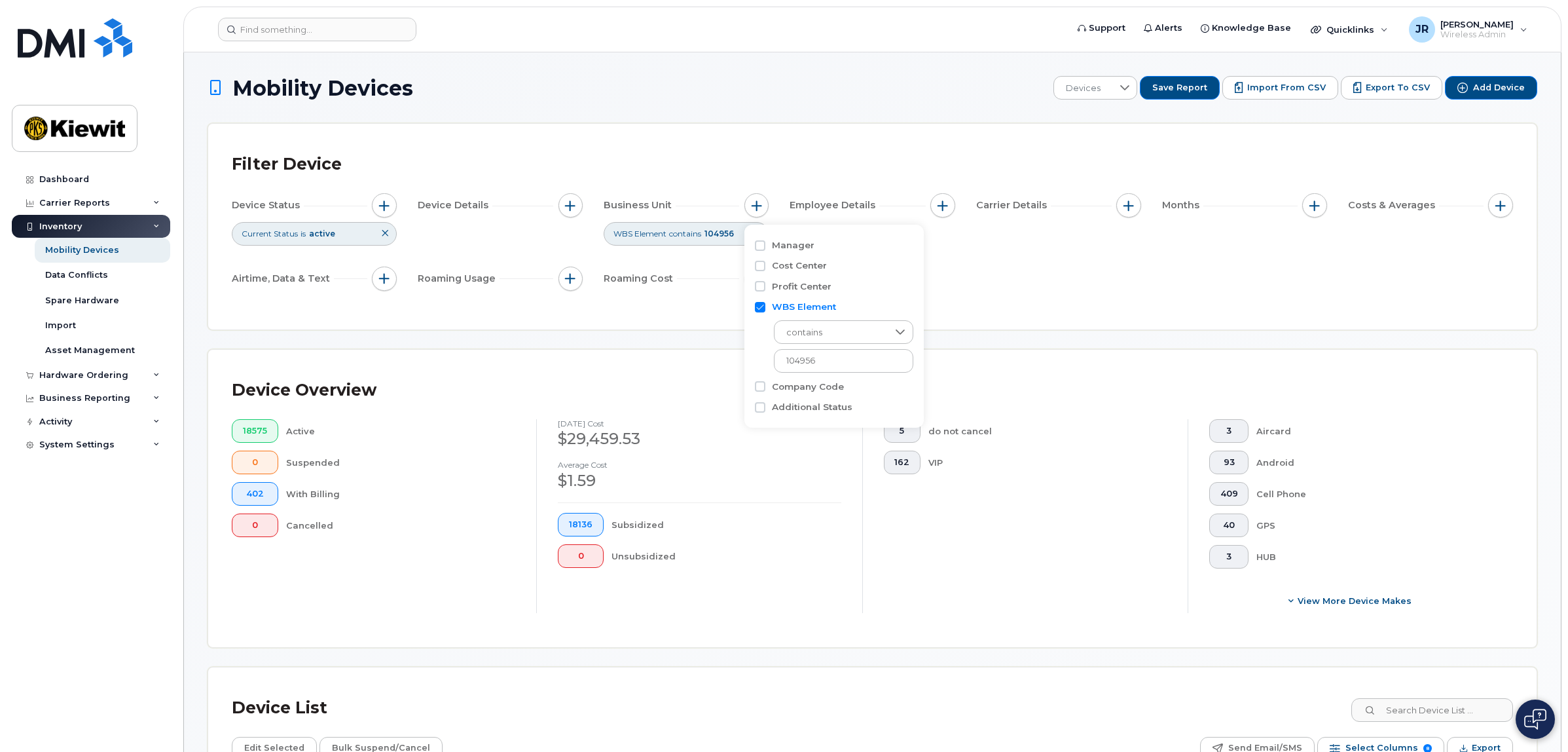
click at [946, 274] on div "Device Status Current Status is active Device Details Business Unit WBS Element…" at bounding box center [872, 244] width 1281 height 103
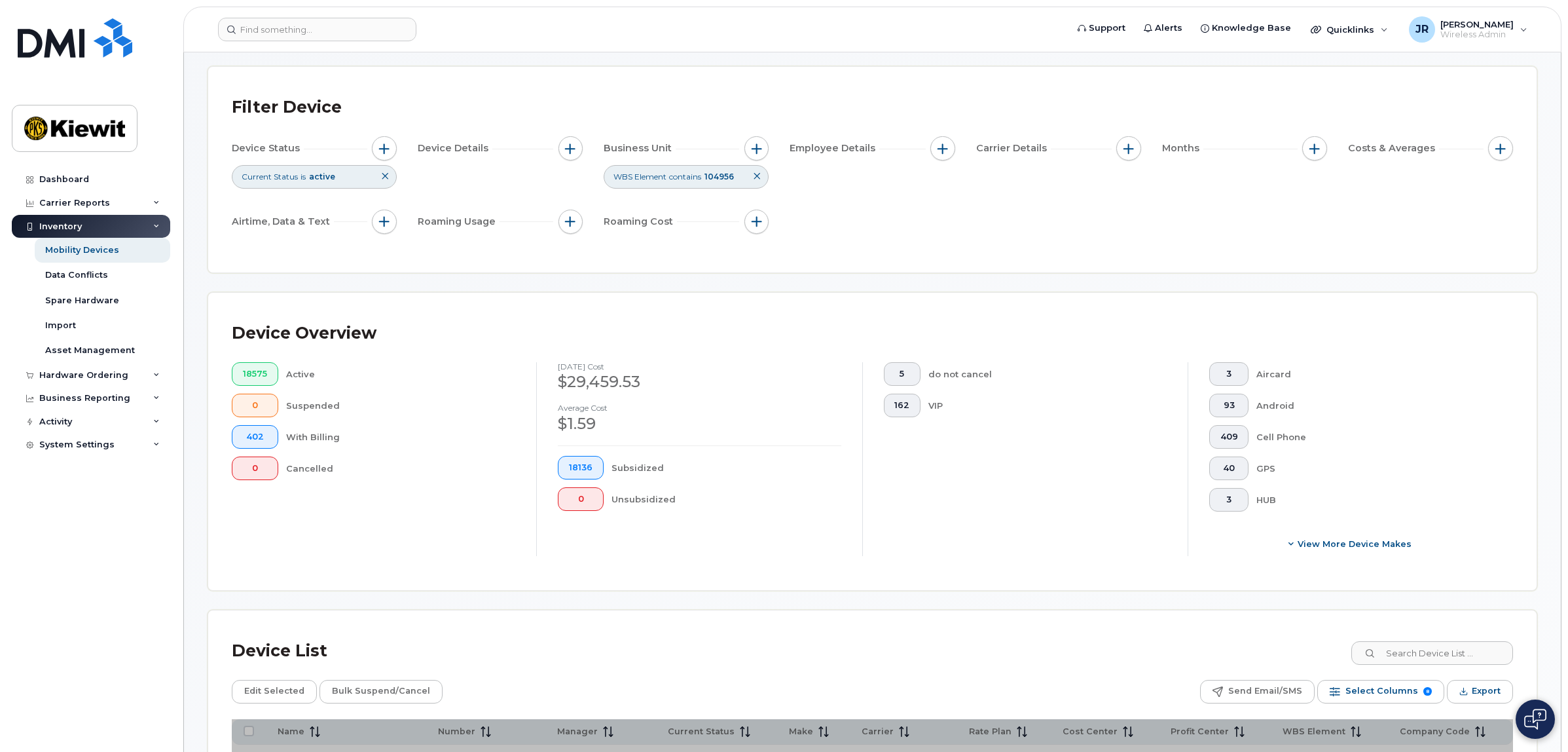
scroll to position [164, 0]
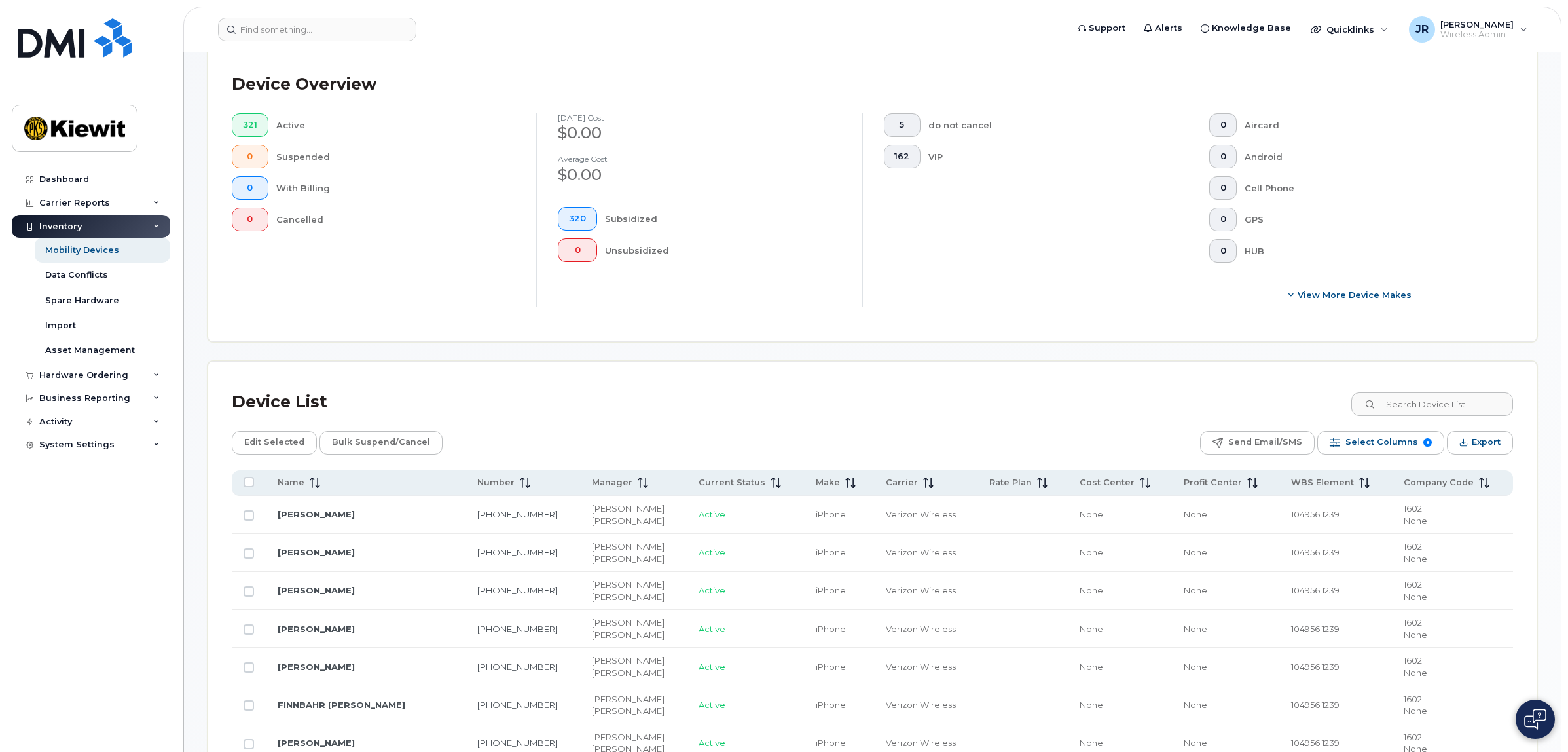
scroll to position [328, 0]
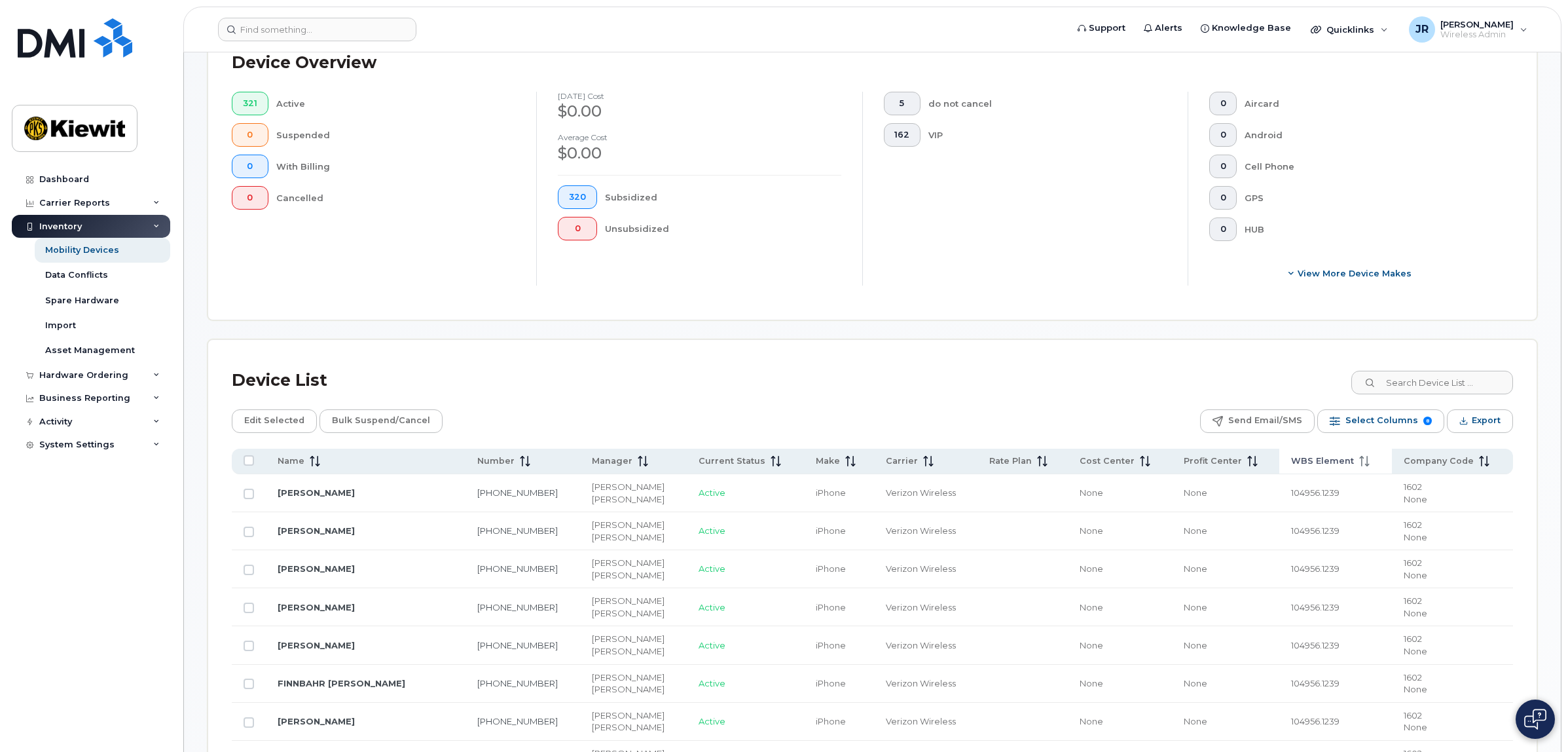
click at [1311, 457] on span "WBS Element" at bounding box center [1322, 461] width 63 height 12
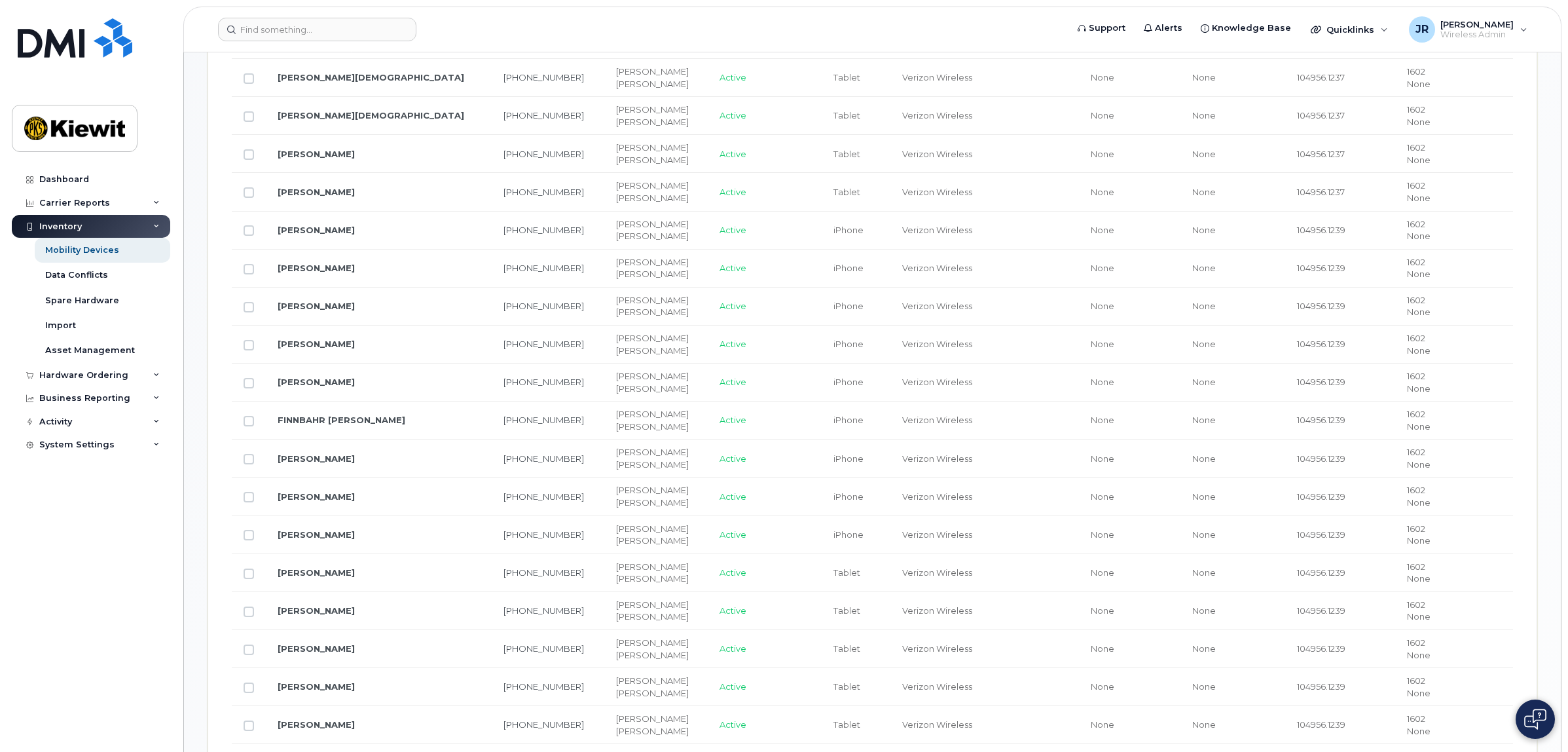
scroll to position [819, 0]
click at [246, 391] on td at bounding box center [249, 382] width 34 height 38
click at [253, 388] on input "Row Unselected" at bounding box center [248, 382] width 10 height 10
checkbox input "true"
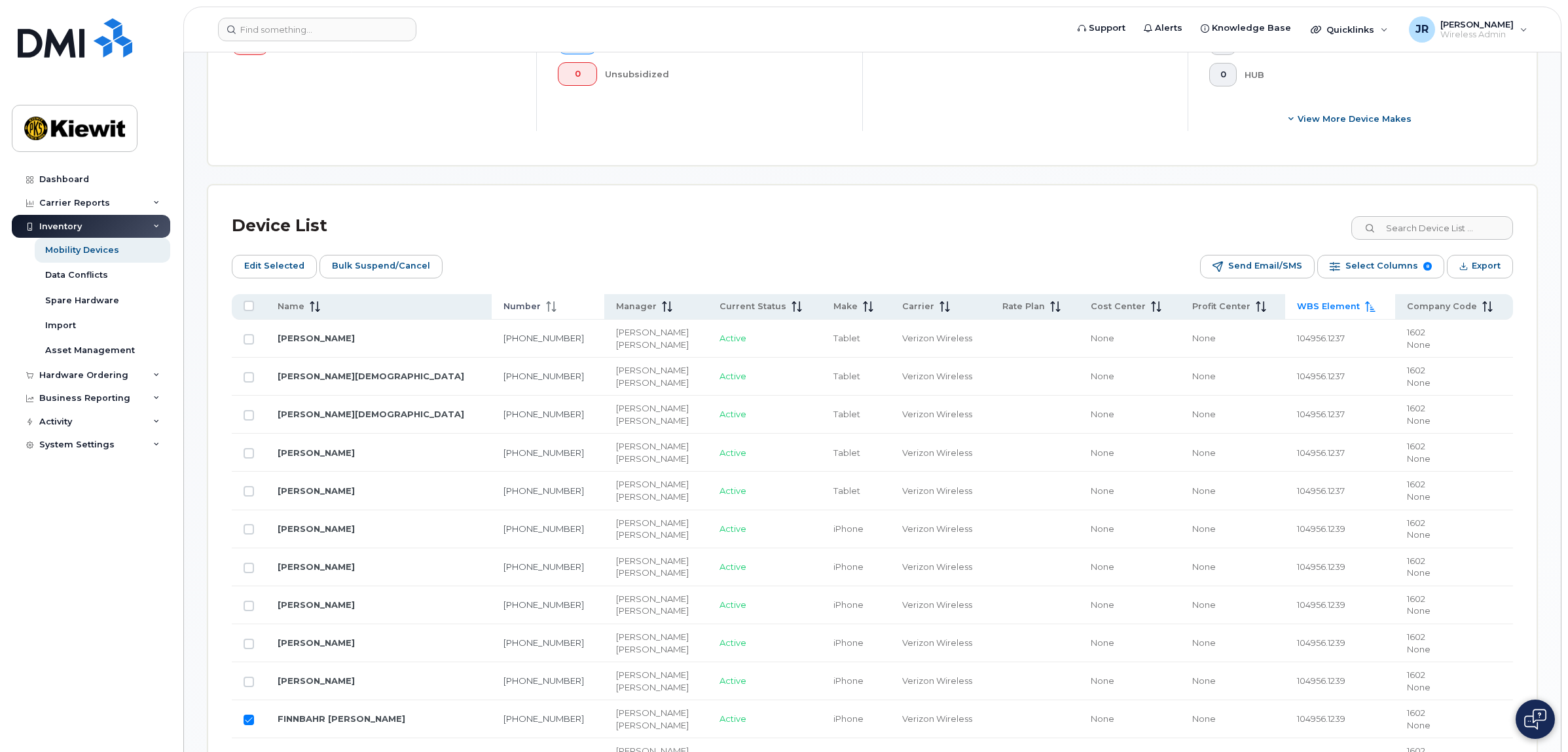
scroll to position [491, 0]
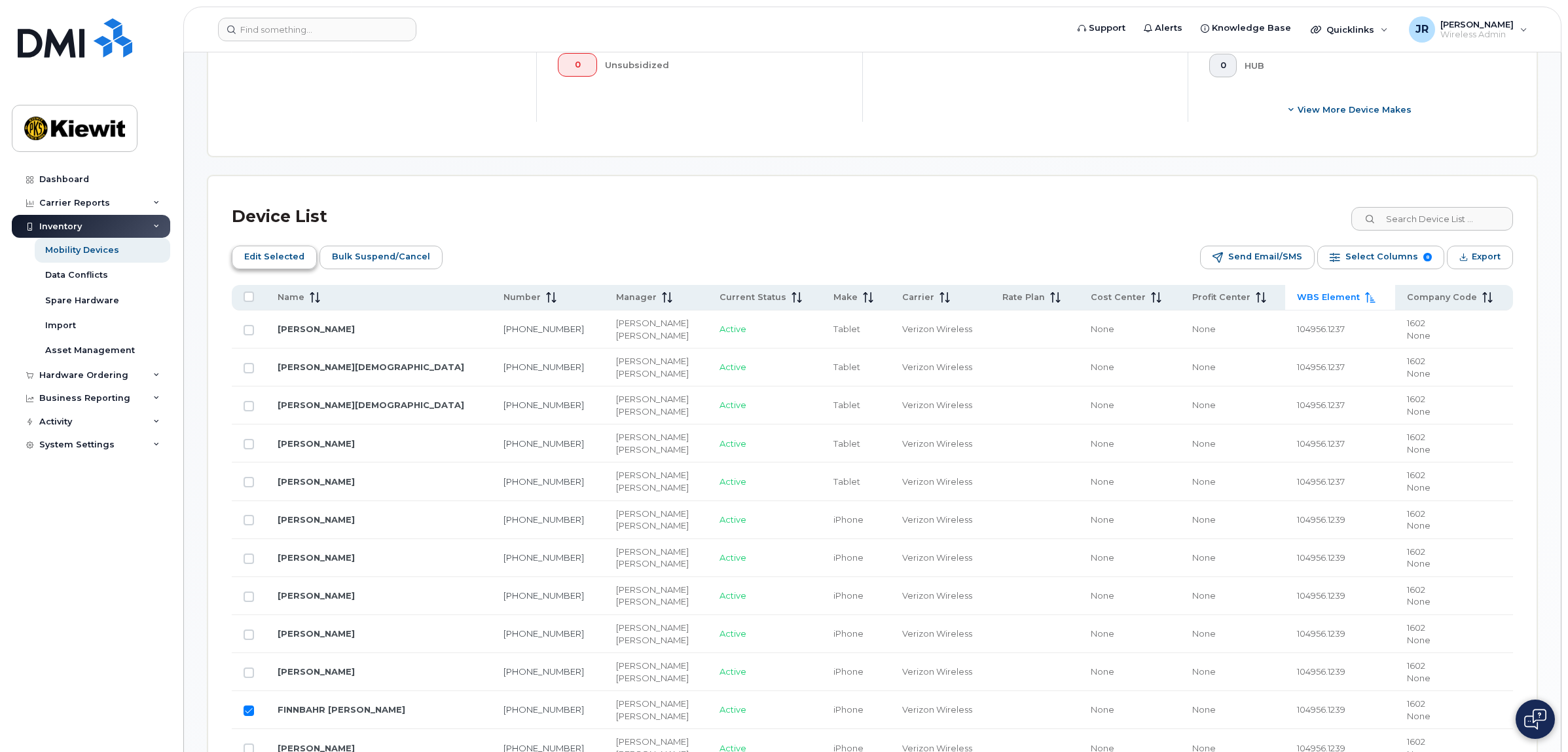
click at [263, 252] on span "Edit Selected" at bounding box center [274, 256] width 60 height 19
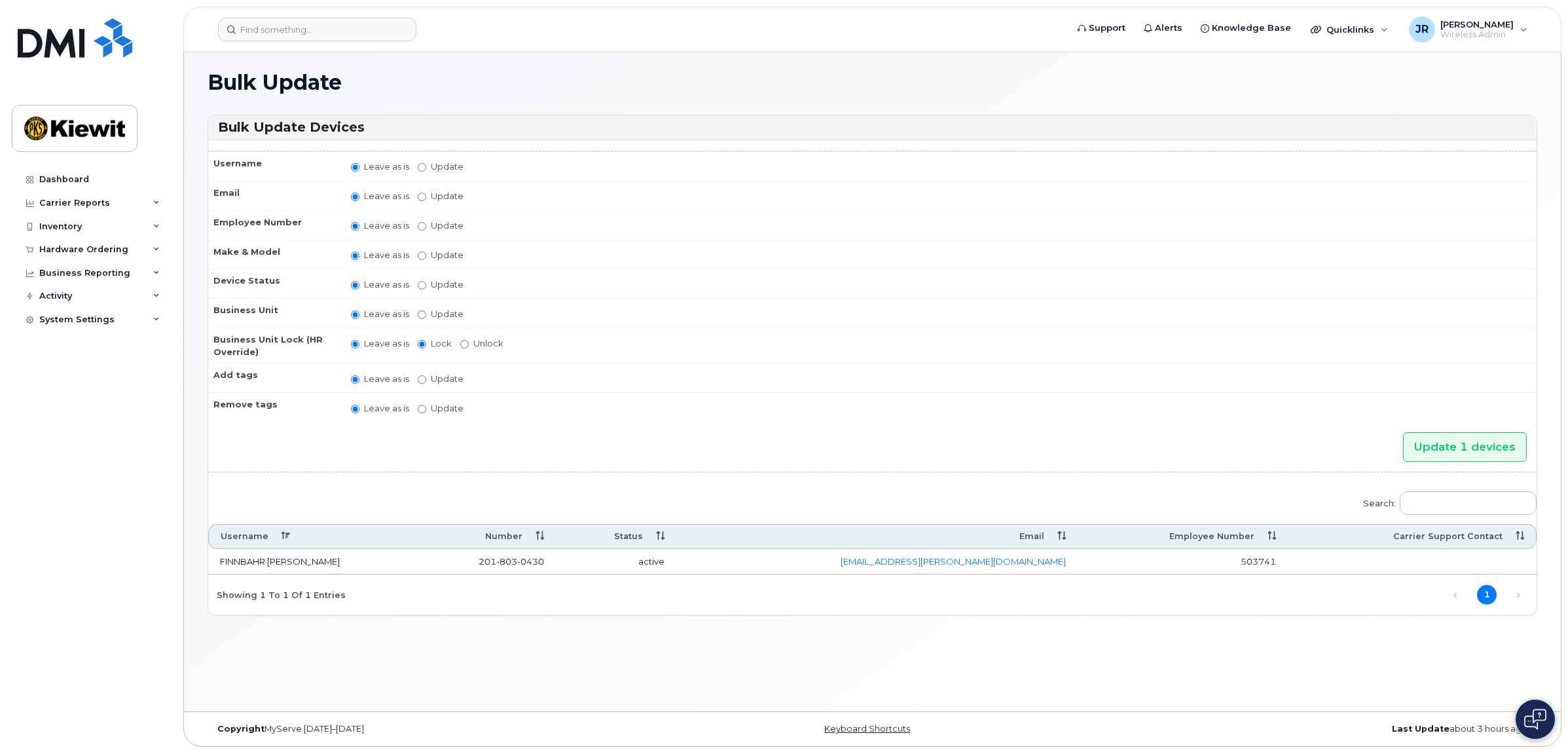
scroll to position [6, 0]
click at [651, 547] on td "active" at bounding box center [616, 560] width 121 height 27
click at [421, 164] on input "Update" at bounding box center [422, 166] width 9 height 9
radio input "true"
click at [384, 166] on label "Leave as is" at bounding box center [380, 166] width 59 height 12
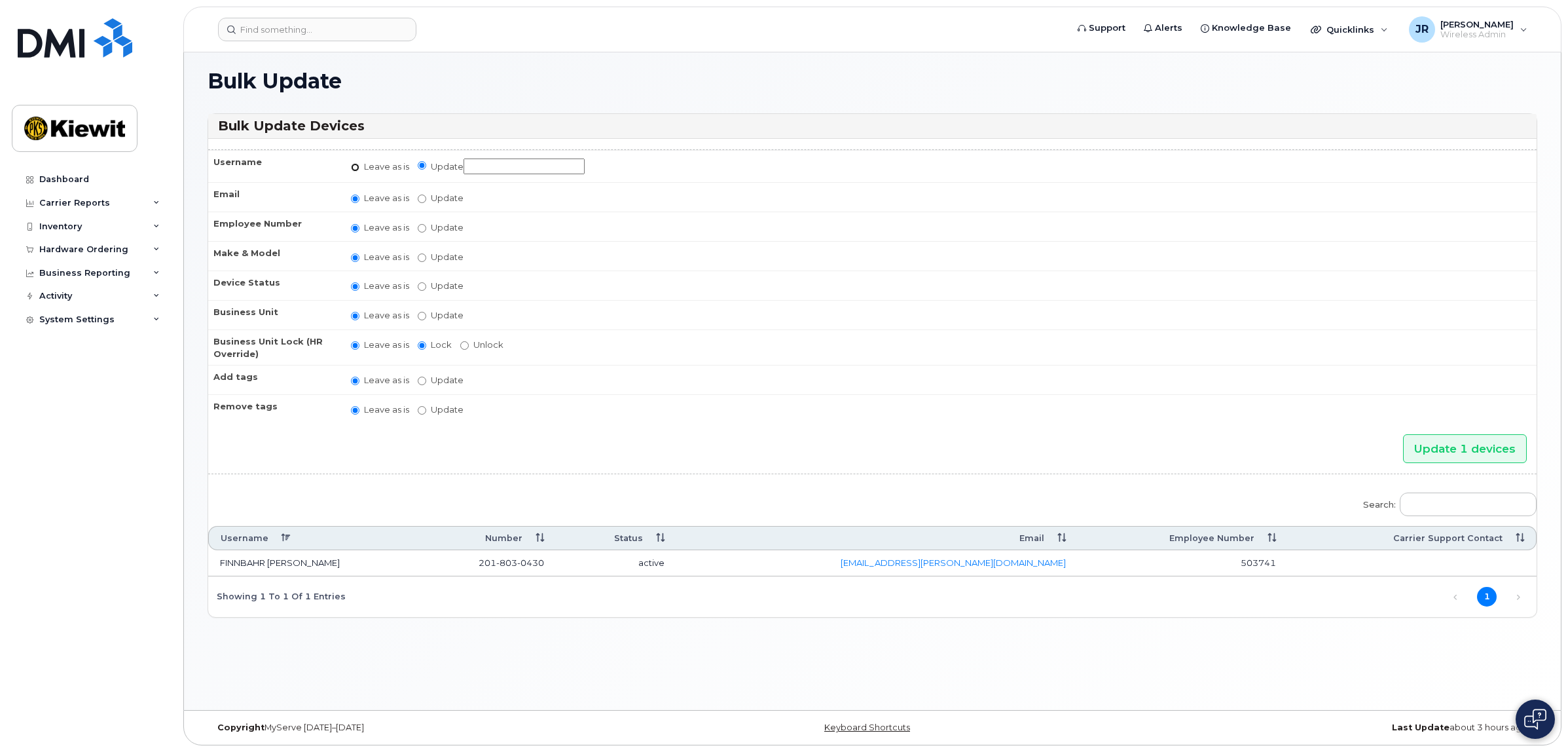
click at [360, 166] on input "Leave as is" at bounding box center [355, 167] width 9 height 9
radio input "true"
radio input "false"
click at [434, 197] on label "Update" at bounding box center [440, 194] width 46 height 12
click at [427, 197] on input "Update" at bounding box center [422, 195] width 9 height 9
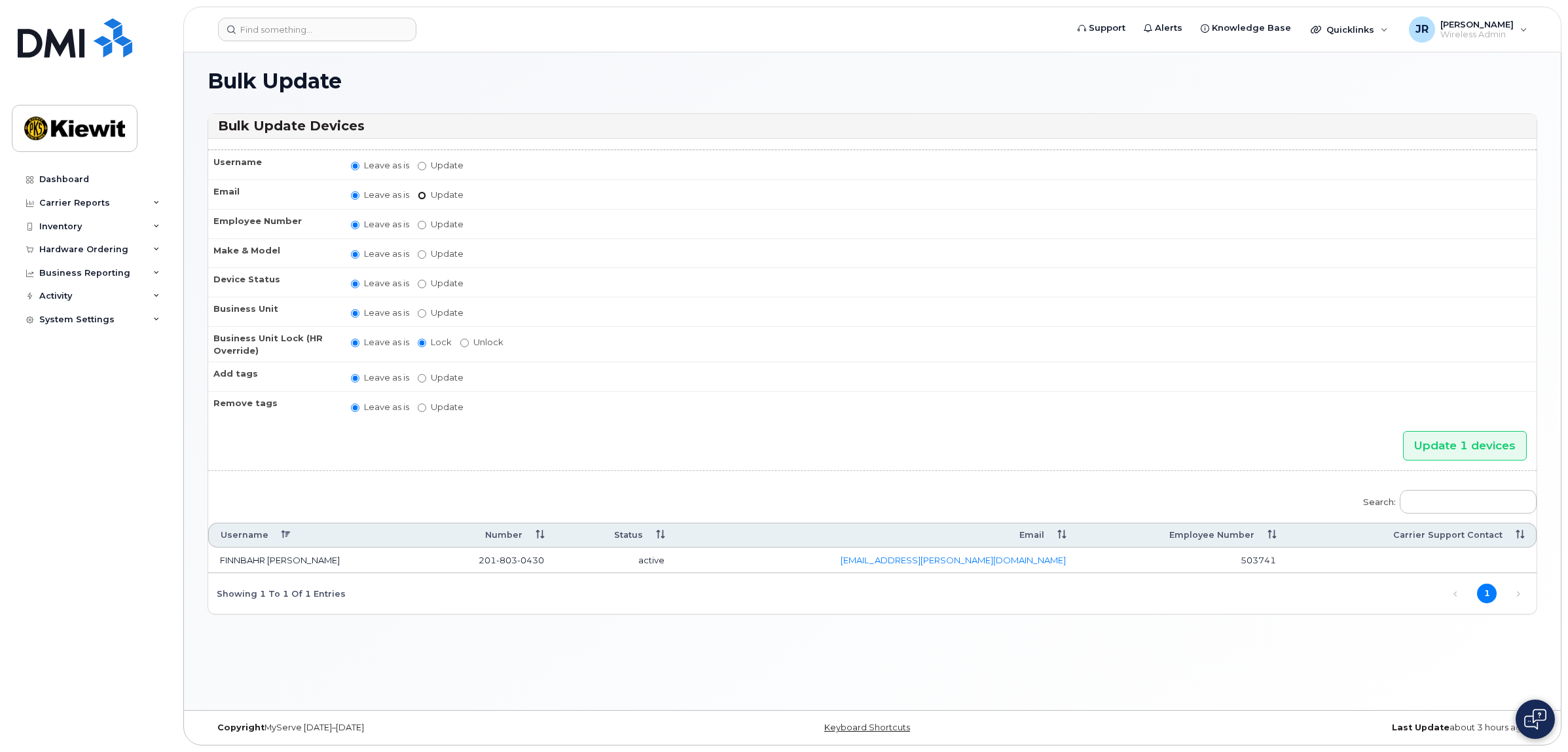
radio input "true"
click at [363, 194] on label "Leave as is" at bounding box center [380, 195] width 59 height 12
click at [360, 194] on input "Leave as is" at bounding box center [355, 197] width 9 height 9
radio input "true"
radio input "false"
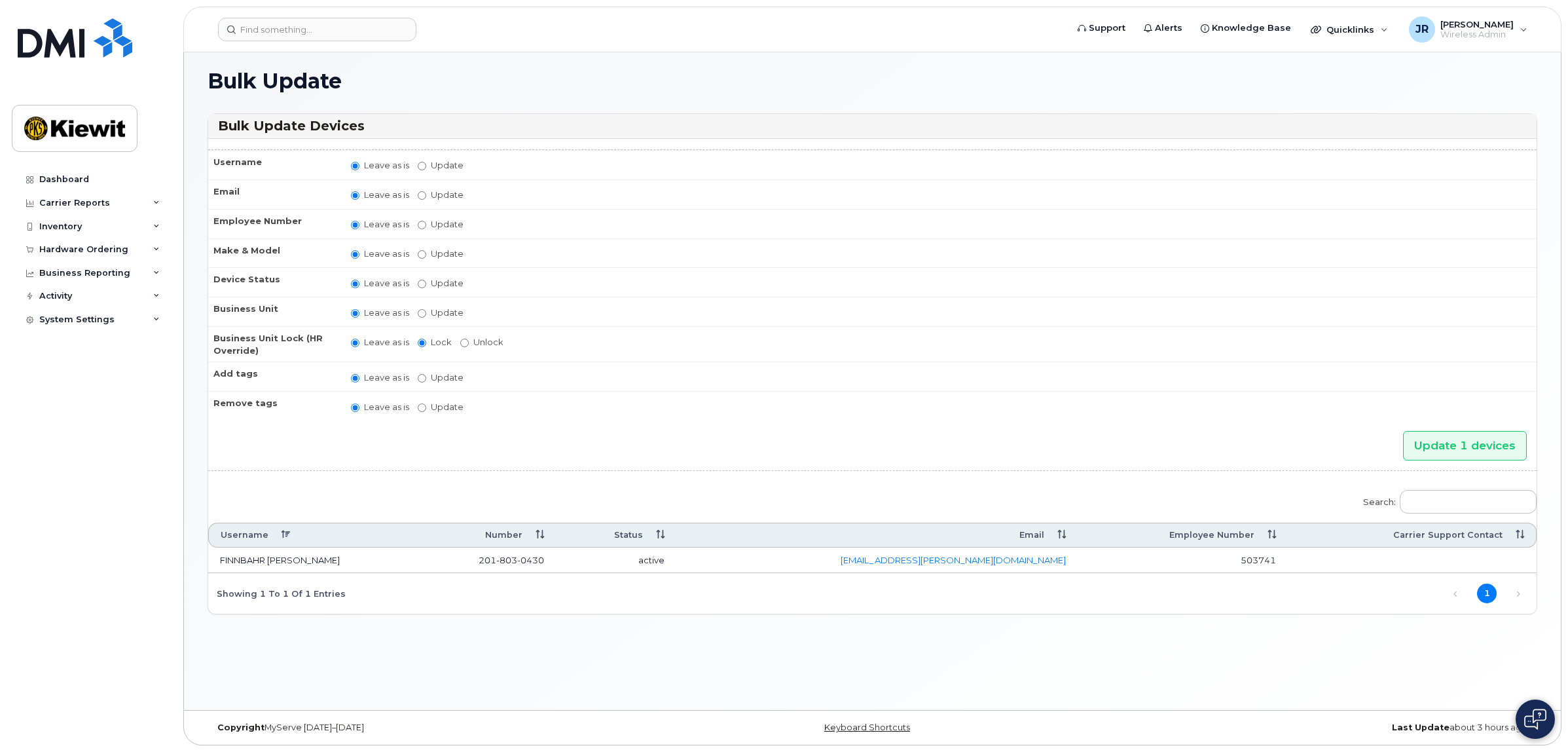
click at [434, 223] on label "Update" at bounding box center [440, 223] width 46 height 12
click at [427, 223] on input "Update" at bounding box center [422, 225] width 9 height 9
radio input "true"
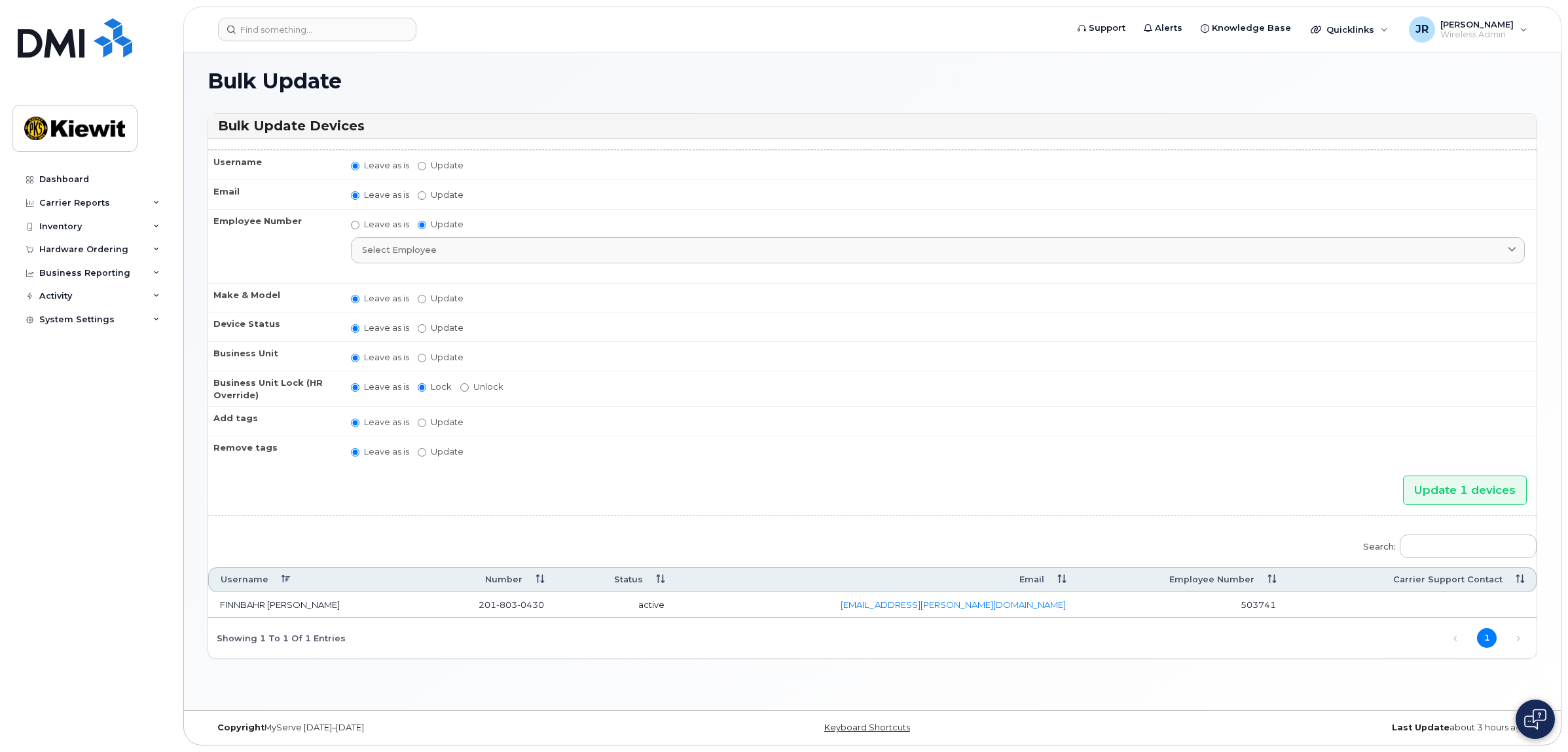
click at [383, 226] on label "Leave as is" at bounding box center [380, 223] width 59 height 12
click at [360, 226] on input "Leave as is" at bounding box center [355, 225] width 9 height 9
radio input "true"
radio input "false"
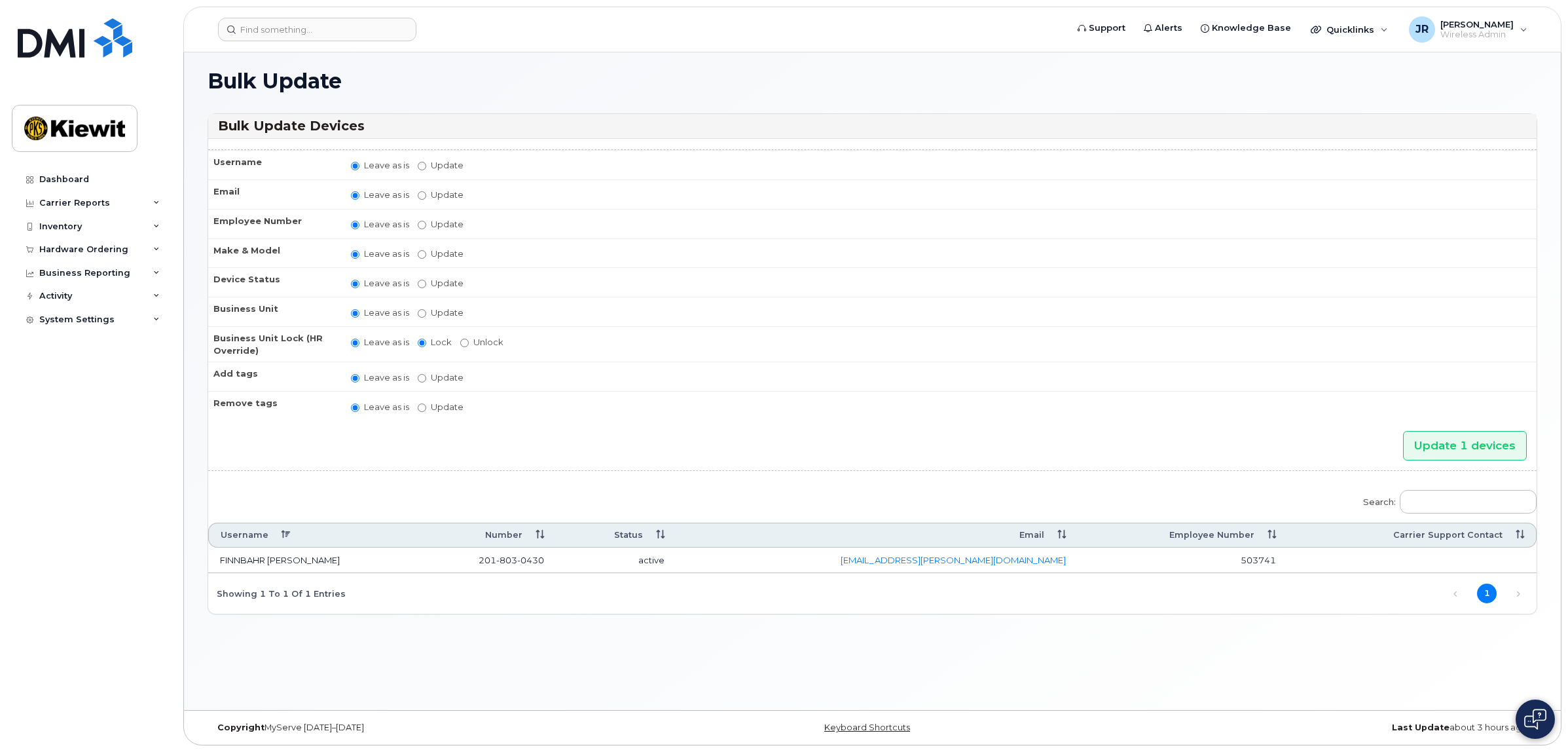
click at [432, 280] on label "Update active active suspended cancelled" at bounding box center [440, 283] width 46 height 12
click at [427, 280] on input "Update active active suspended cancelled" at bounding box center [422, 284] width 9 height 9
radio input "true"
radio input "false"
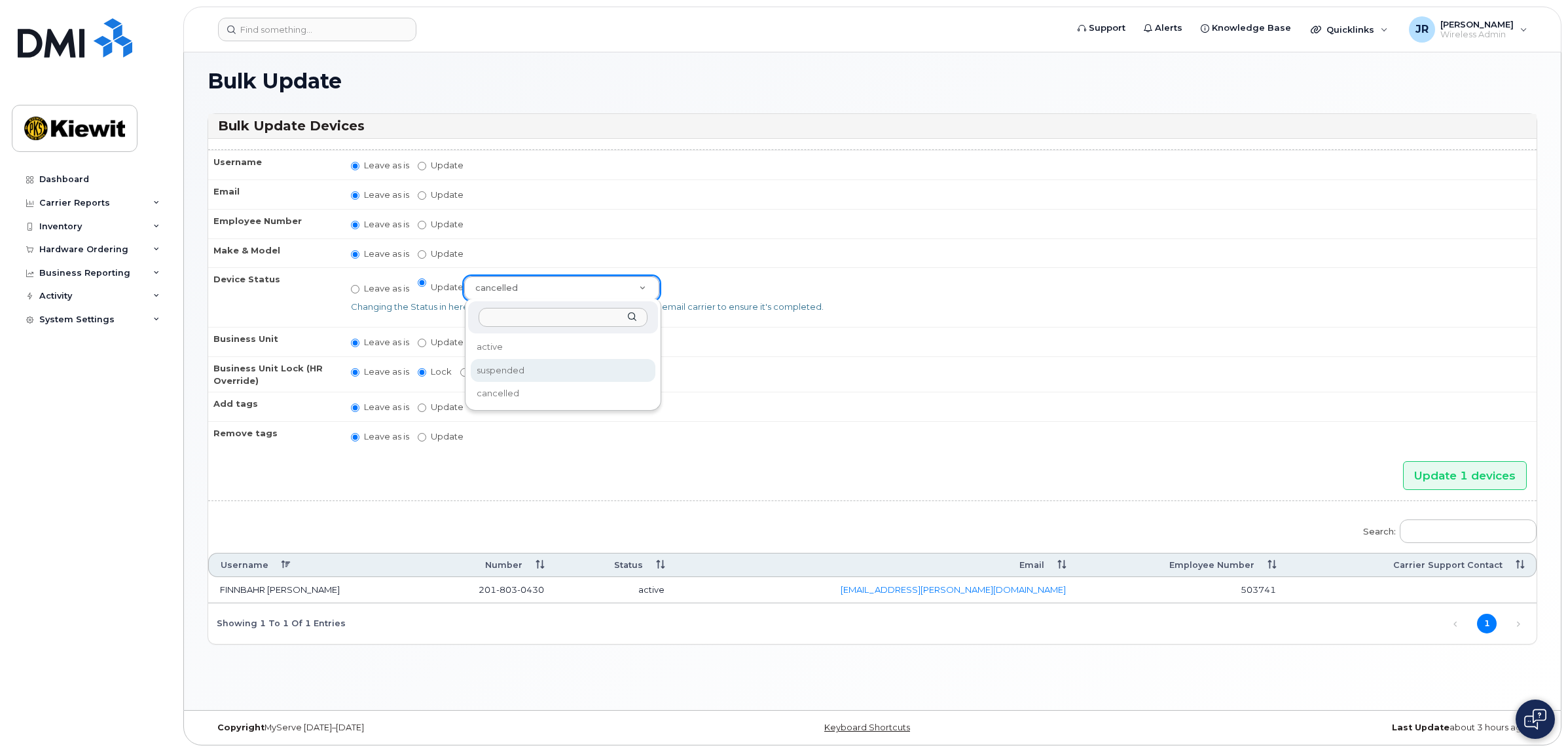
select select "suspended"
click at [786, 296] on td "Leave as is Update suspended active suspended cancelled Changing the Status in …" at bounding box center [937, 297] width 1198 height 59
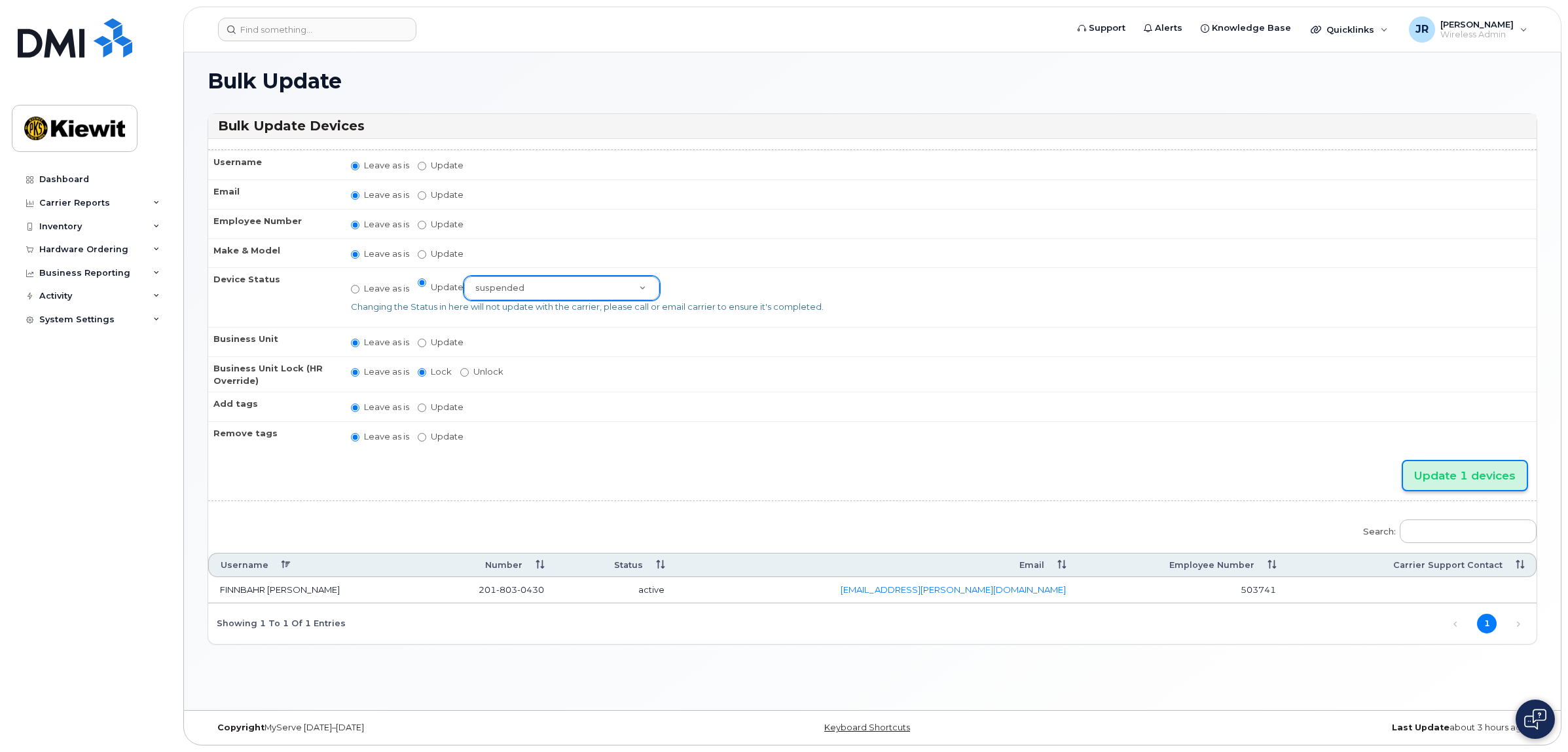
click at [1485, 473] on input "Update 1 devices" at bounding box center [1465, 476] width 124 height 30
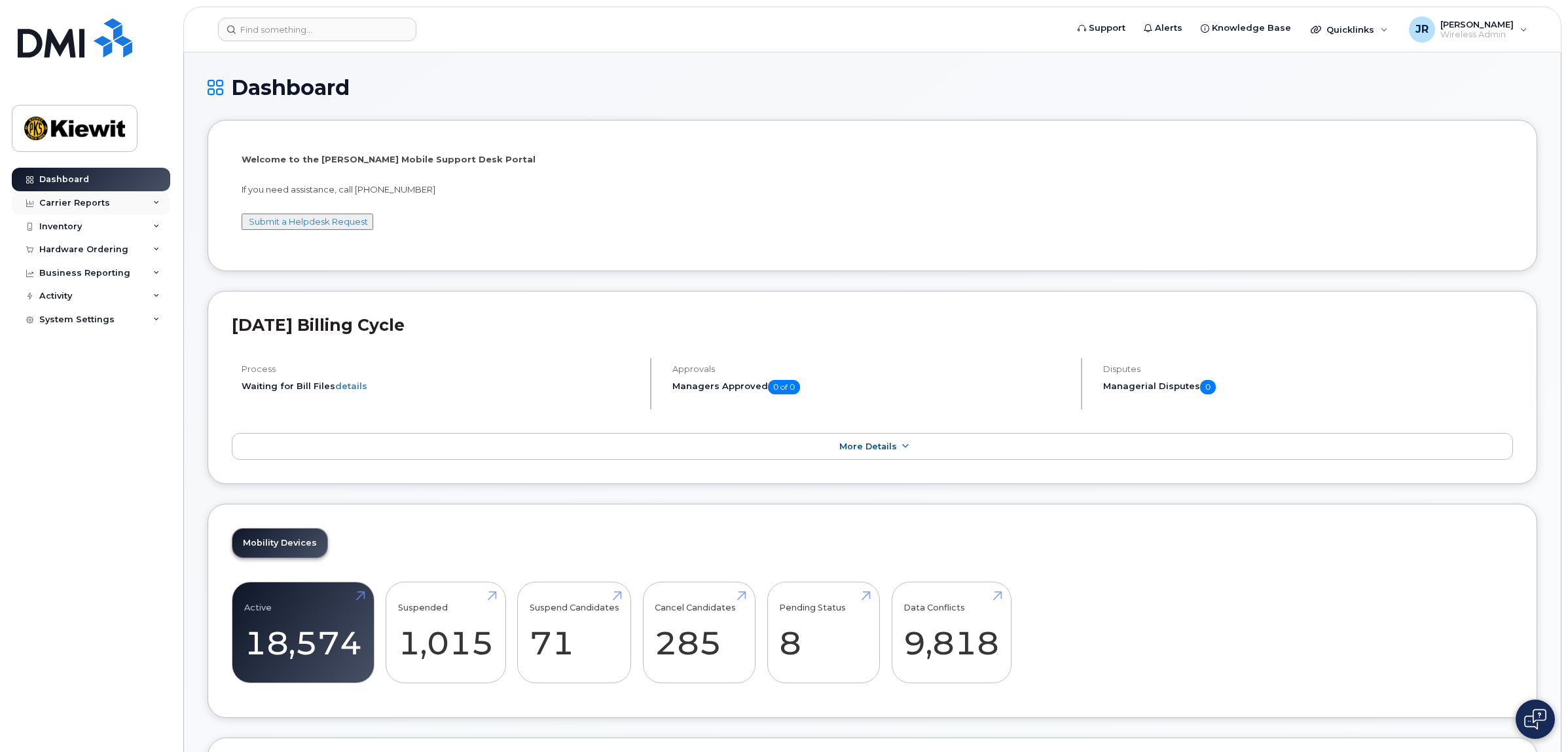
click at [154, 201] on icon at bounding box center [157, 203] width 6 height 6
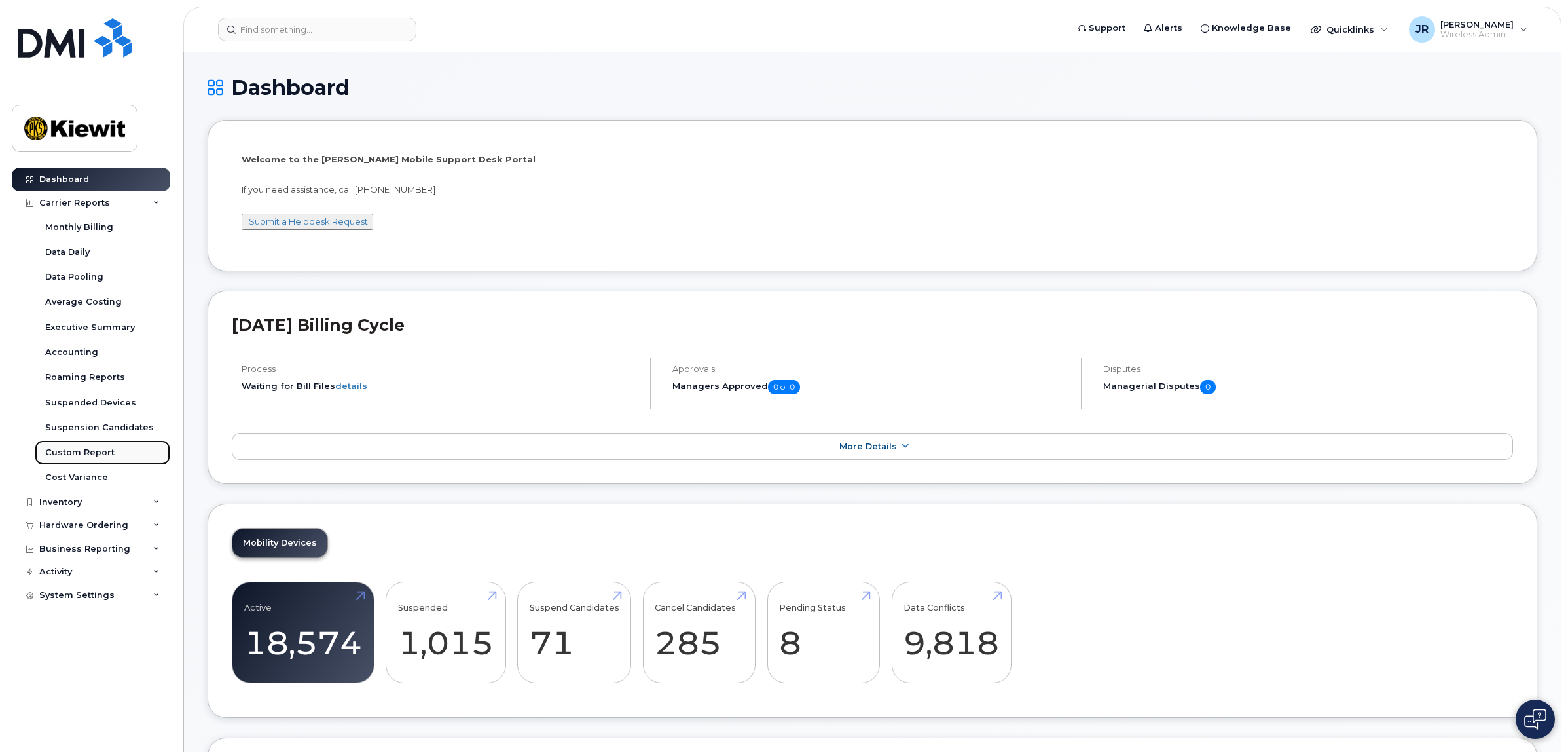
click at [92, 451] on div "Custom Report" at bounding box center [80, 452] width 69 height 12
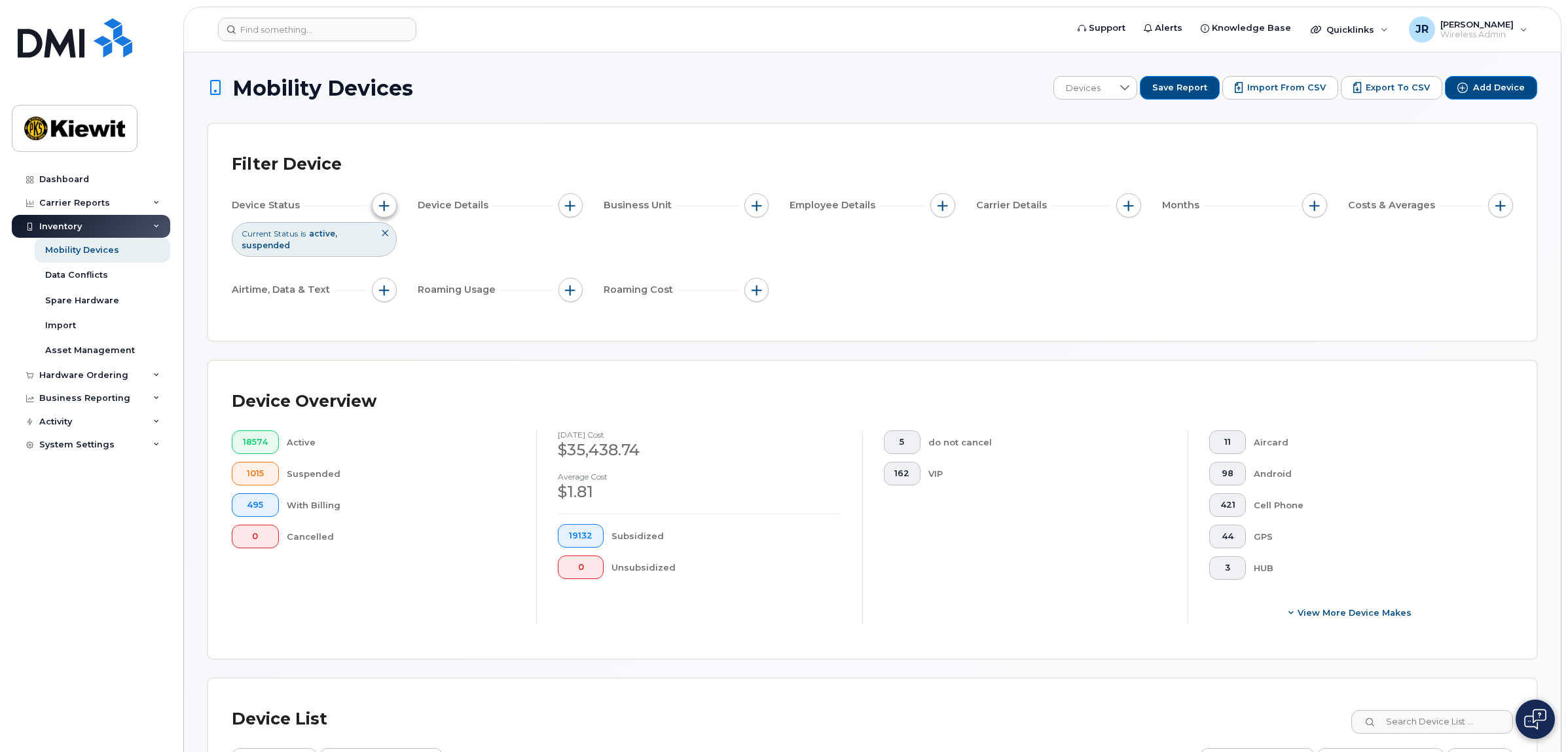
click at [391, 210] on button "button" at bounding box center [384, 205] width 25 height 25
click at [533, 272] on span at bounding box center [537, 270] width 10 height 10
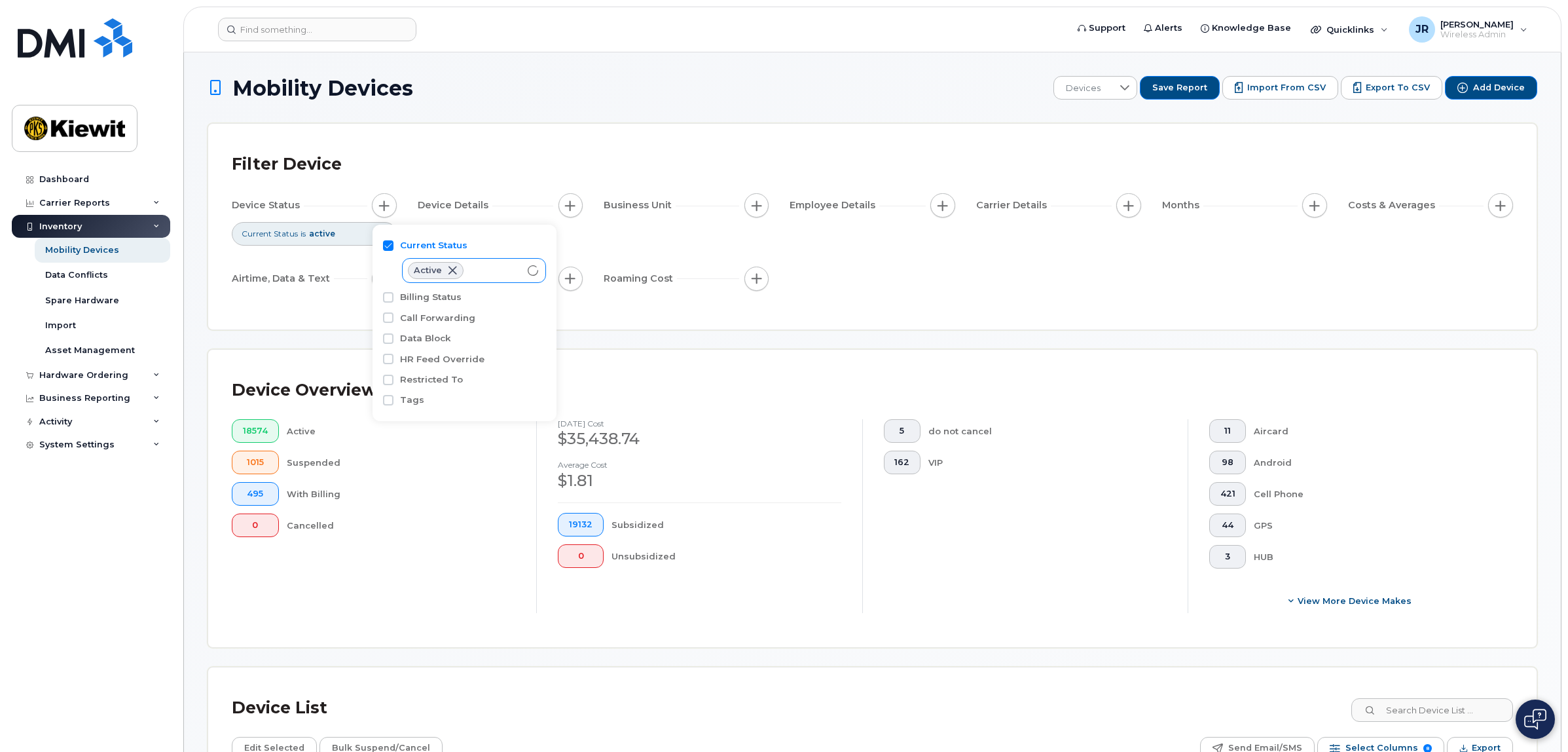
click at [686, 251] on div "Device Status Current Status is active Device Details Business Unit Employee De…" at bounding box center [872, 244] width 1281 height 103
click at [757, 206] on span "button" at bounding box center [757, 205] width 10 height 10
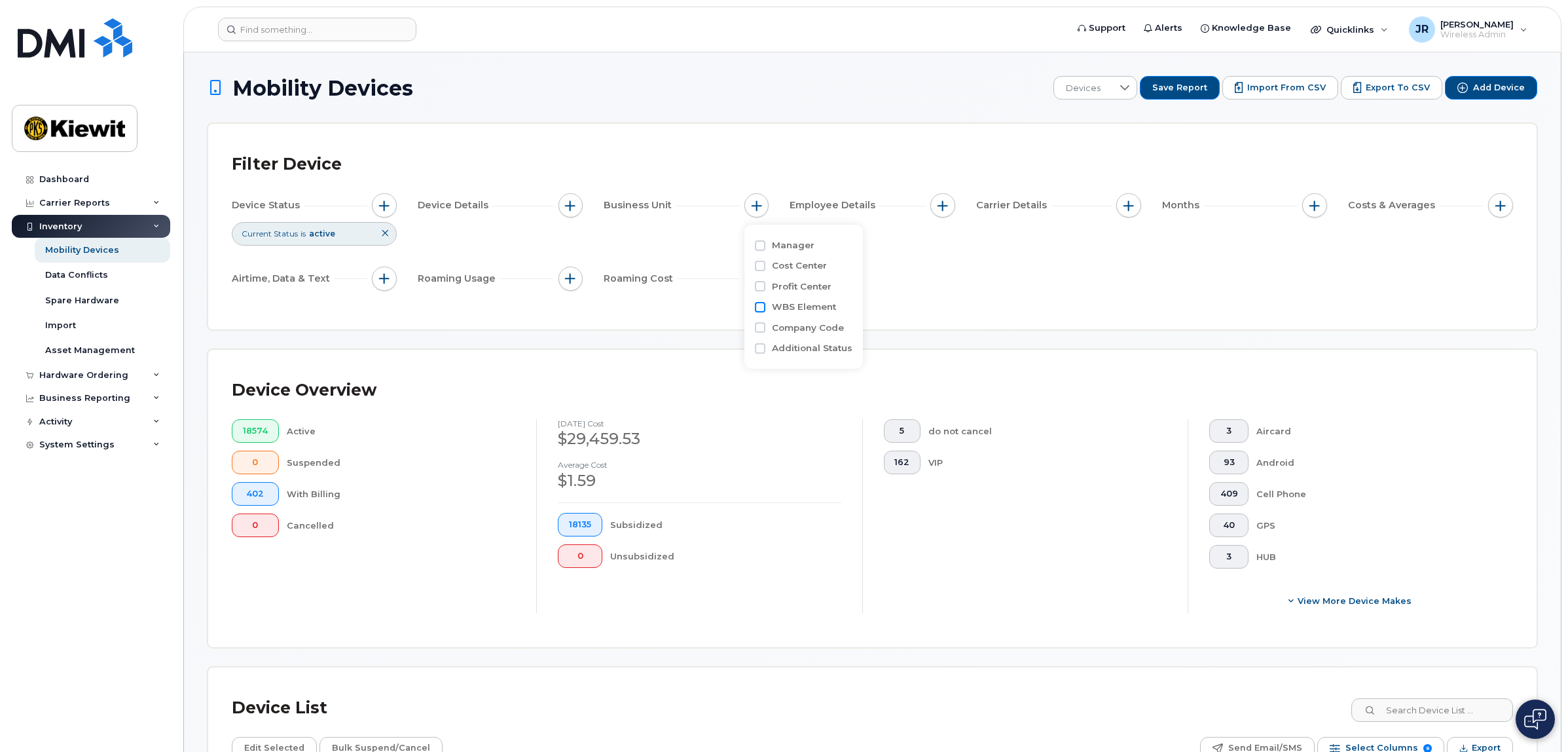
click at [760, 306] on input "WBS Element" at bounding box center [760, 307] width 10 height 10
checkbox input "true"
drag, startPoint x: 851, startPoint y: 335, endPoint x: 843, endPoint y: 341, distance: 10.0
click at [851, 335] on span "is" at bounding box center [831, 332] width 113 height 23
drag, startPoint x: 811, startPoint y: 415, endPoint x: 812, endPoint y: 408, distance: 7.1
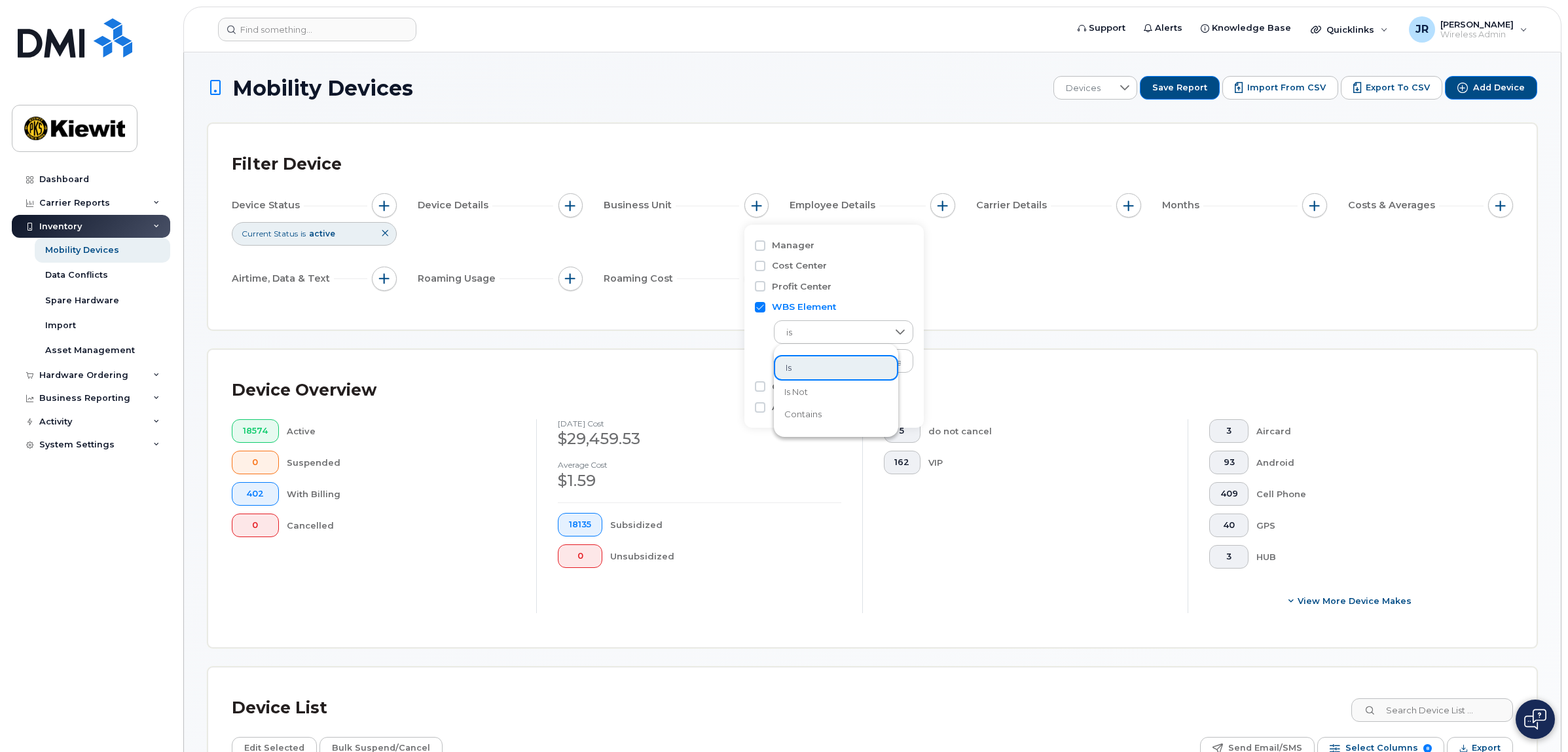
click at [811, 416] on span "contains" at bounding box center [803, 414] width 37 height 12
click at [840, 356] on input "text" at bounding box center [844, 360] width 141 height 23
type input "104956"
click at [1061, 328] on div "Filter Device Device Status Current Status is active Device Details Business Un…" at bounding box center [872, 227] width 1329 height 206
